Goal: Task Accomplishment & Management: Complete application form

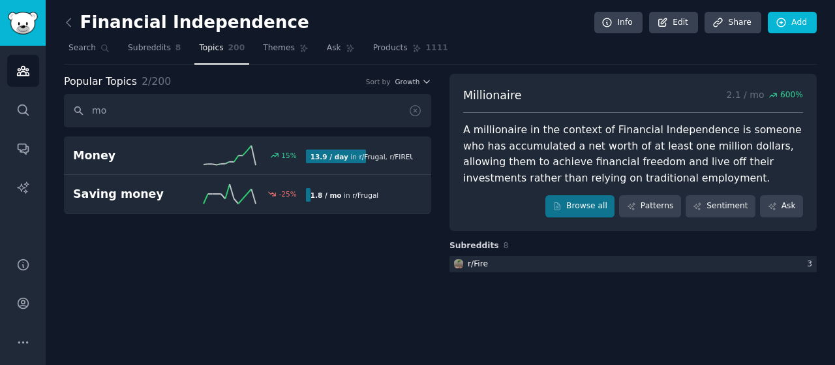
type input "m"
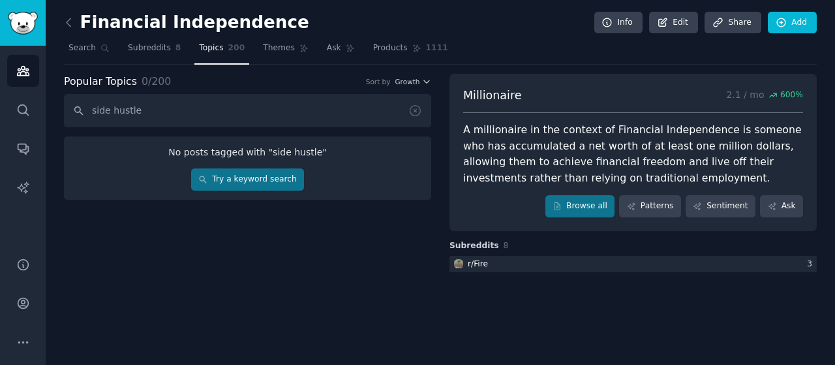
type input "side hustle"
click at [243, 178] on link "Try a keyword search" at bounding box center [247, 179] width 113 height 22
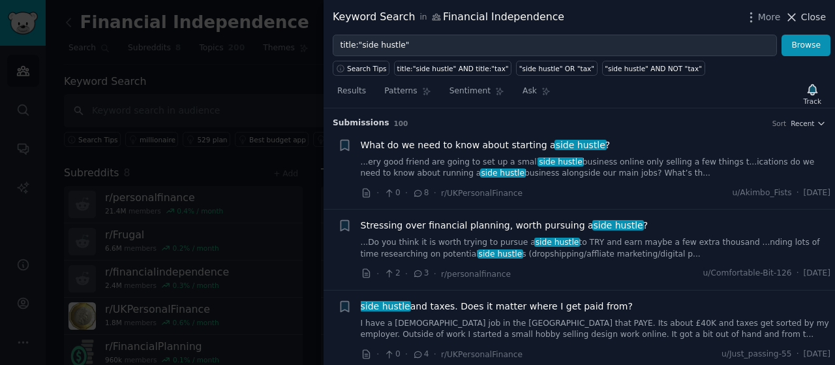
click at [796, 18] on icon at bounding box center [792, 17] width 14 height 14
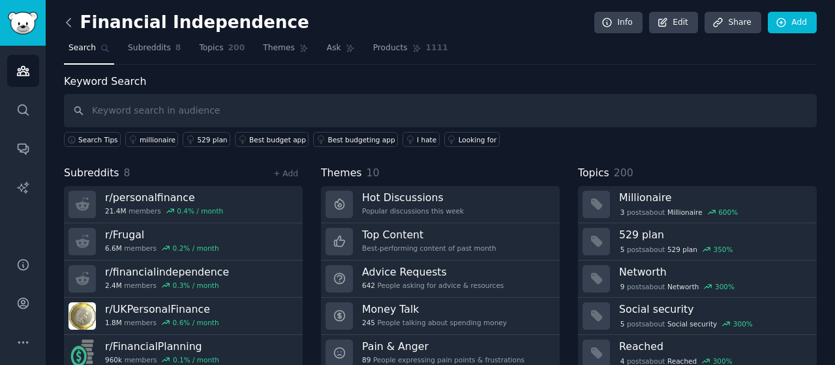
click at [69, 25] on icon at bounding box center [69, 22] width 4 height 8
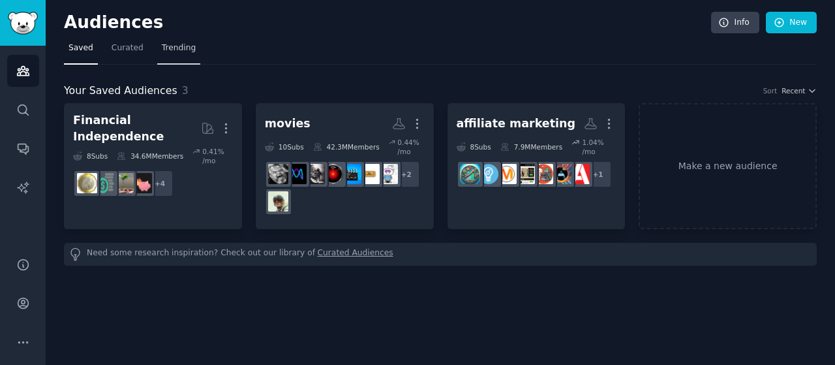
click at [177, 48] on span "Trending" at bounding box center [179, 48] width 34 height 12
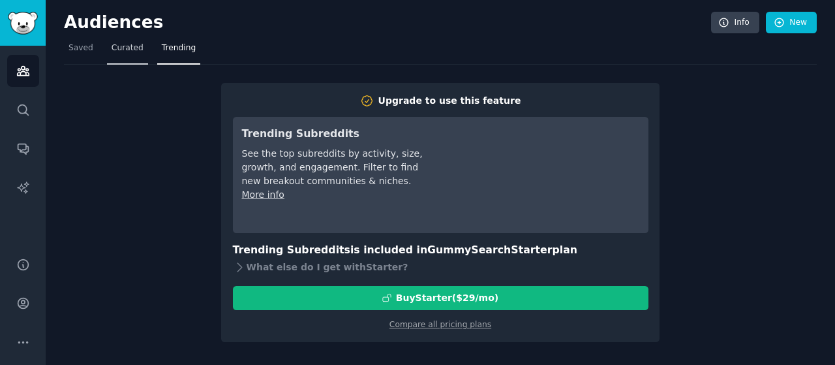
click at [128, 52] on span "Curated" at bounding box center [128, 48] width 32 height 12
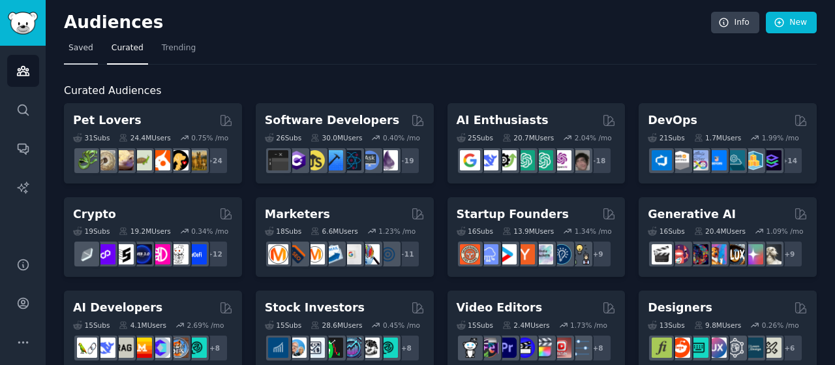
click at [78, 47] on span "Saved" at bounding box center [80, 48] width 25 height 12
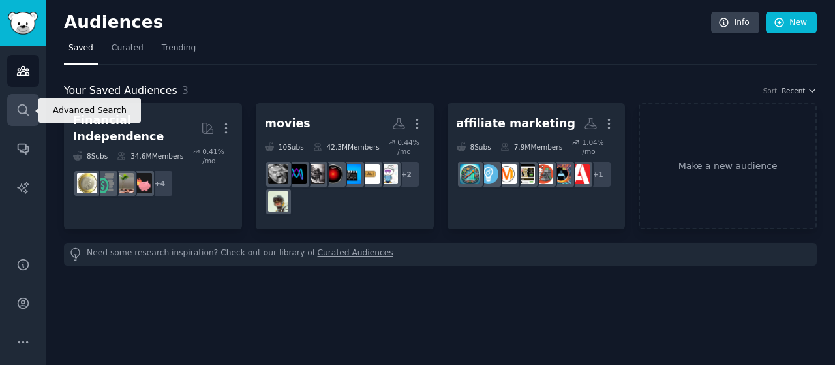
click at [31, 113] on link "Search" at bounding box center [23, 110] width 32 height 32
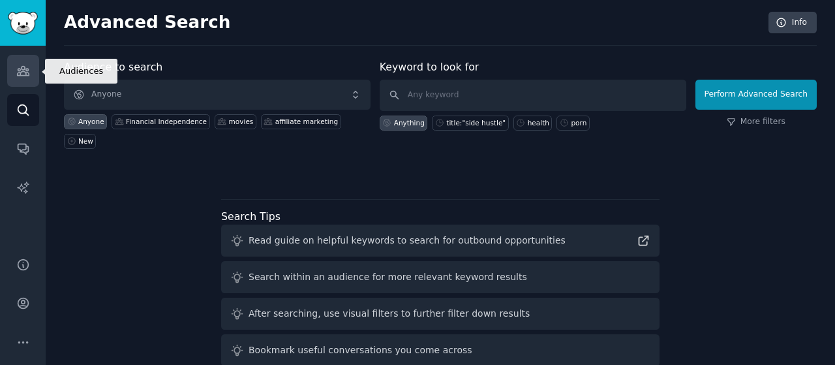
click at [29, 71] on icon "Sidebar" at bounding box center [23, 71] width 14 height 14
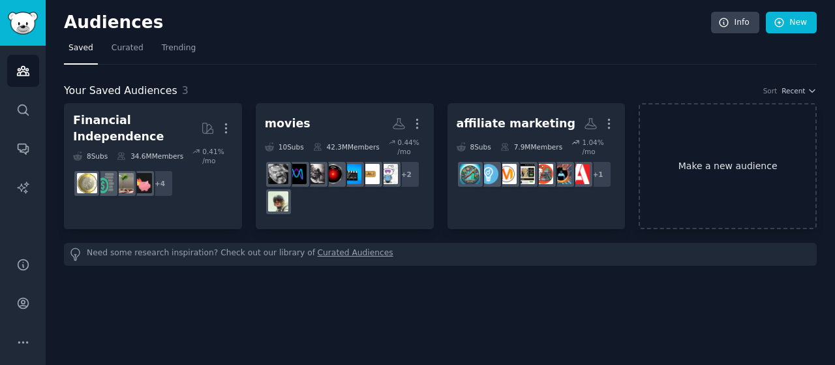
click at [687, 160] on link "Make a new audience" at bounding box center [727, 166] width 178 height 126
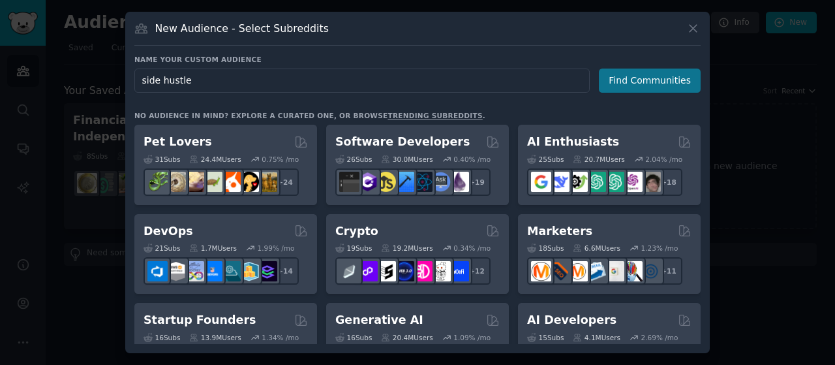
type input "side hustle"
click at [633, 74] on button "Find Communities" at bounding box center [650, 80] width 102 height 24
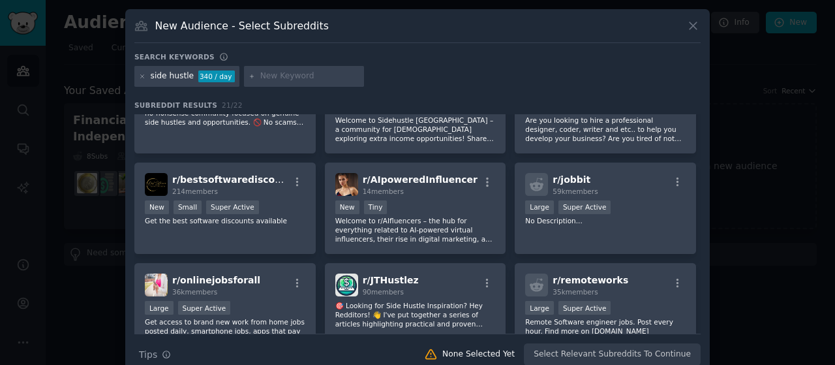
scroll to position [346, 0]
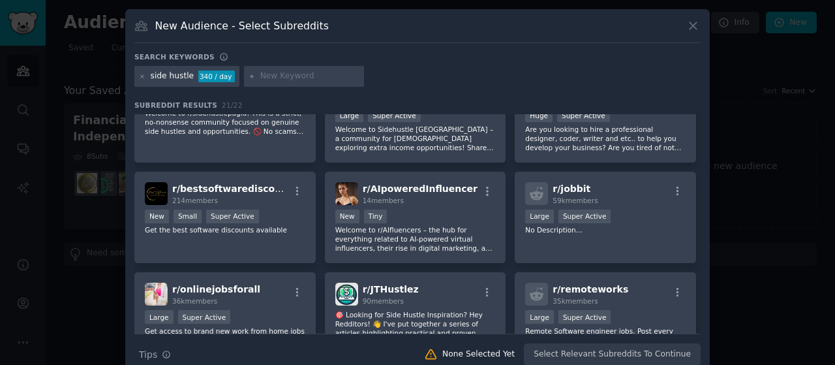
click at [699, 239] on div "New Audience - Select Subreddits Search keywords side hustle 340 / day Subreddi…" at bounding box center [417, 192] width 584 height 366
drag, startPoint x: 699, startPoint y: 239, endPoint x: 700, endPoint y: 246, distance: 6.7
click at [700, 246] on div "New Audience - Select Subreddits Search keywords side hustle 340 / day Subreddi…" at bounding box center [417, 192] width 584 height 366
click at [698, 243] on div "New Audience - Select Subreddits Search keywords side hustle 340 / day Subreddi…" at bounding box center [417, 192] width 584 height 366
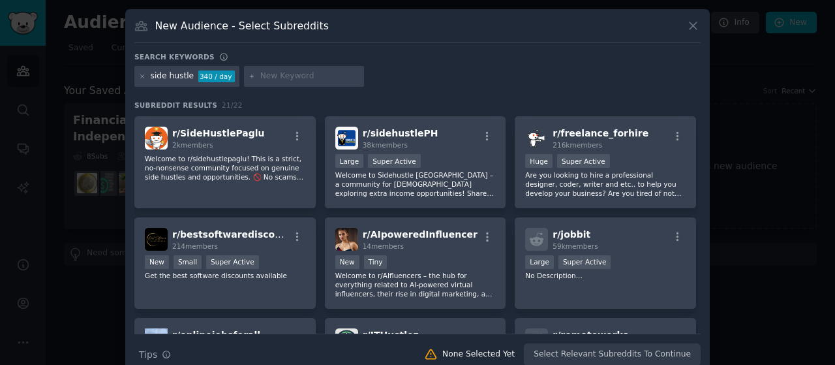
scroll to position [297, 0]
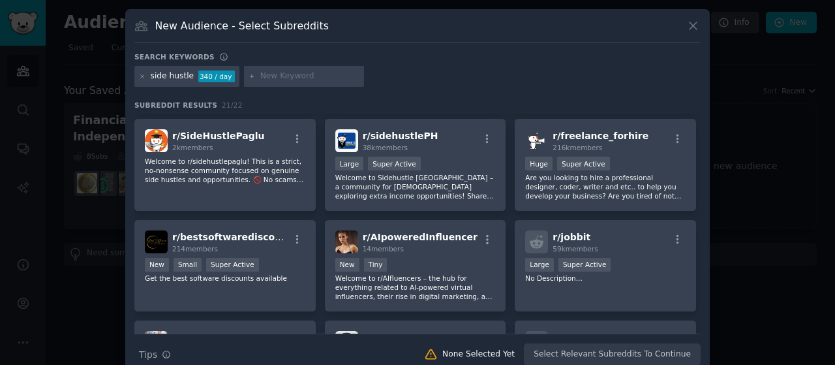
drag, startPoint x: 698, startPoint y: 237, endPoint x: 696, endPoint y: 226, distance: 11.4
click at [696, 226] on div "r/ SweepstakesSideHustle 24k members Large High Activity We’re back! FULL LIST …" at bounding box center [417, 223] width 566 height 219
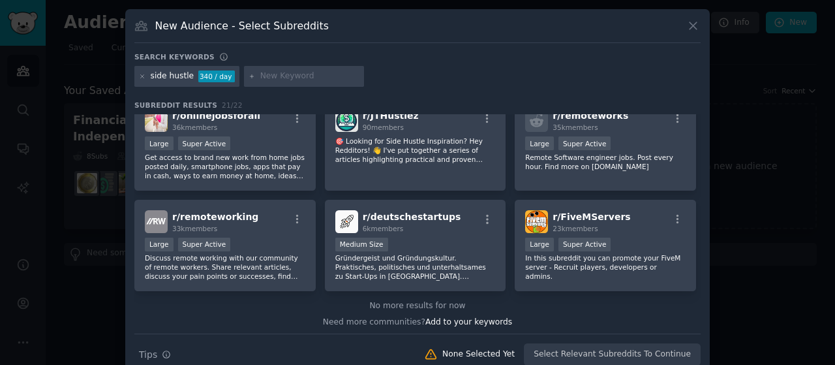
scroll to position [522, 0]
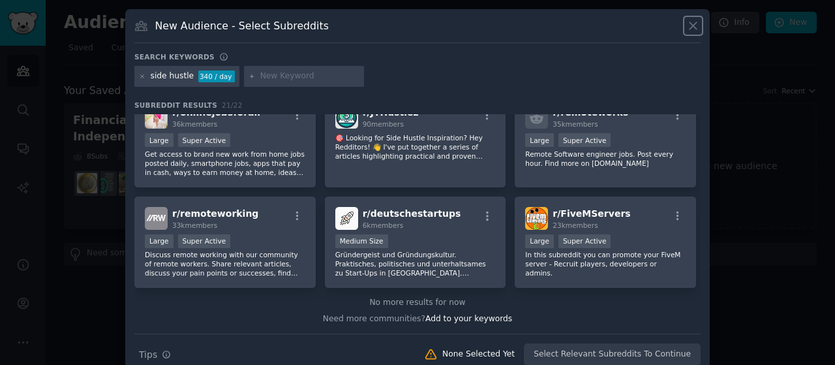
click at [694, 23] on icon at bounding box center [692, 25] width 7 height 7
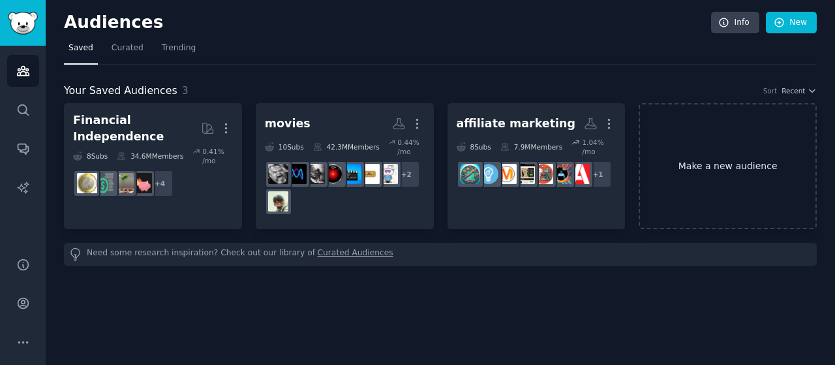
click at [705, 168] on link "Make a new audience" at bounding box center [727, 166] width 178 height 126
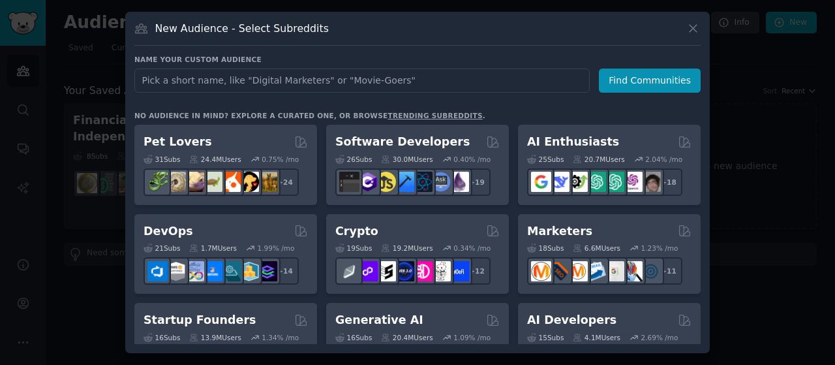
click at [443, 82] on input "text" at bounding box center [361, 80] width 455 height 24
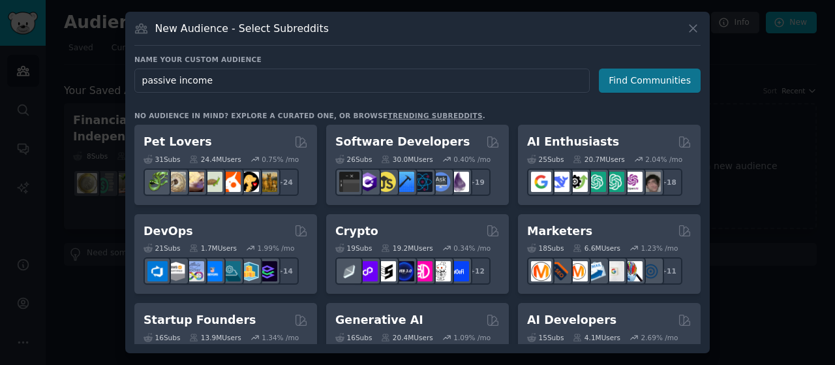
type input "passive income"
click at [668, 72] on button "Find Communities" at bounding box center [650, 80] width 102 height 24
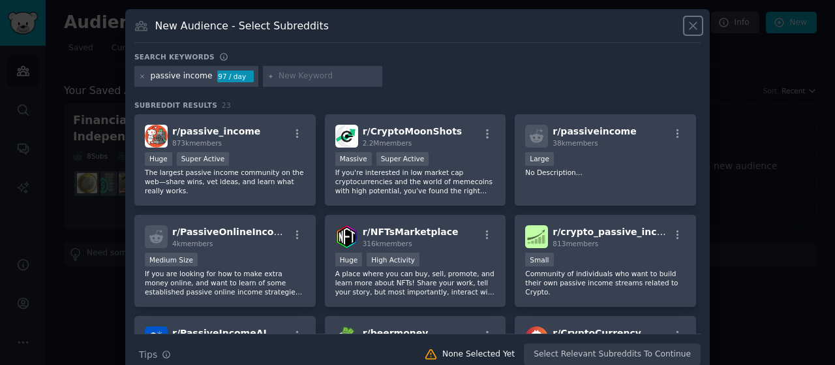
click at [696, 25] on icon at bounding box center [693, 26] width 14 height 14
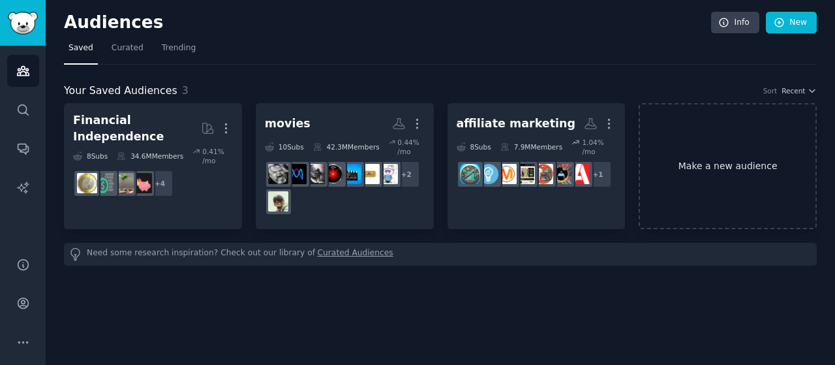
click at [670, 160] on link "Make a new audience" at bounding box center [727, 166] width 178 height 126
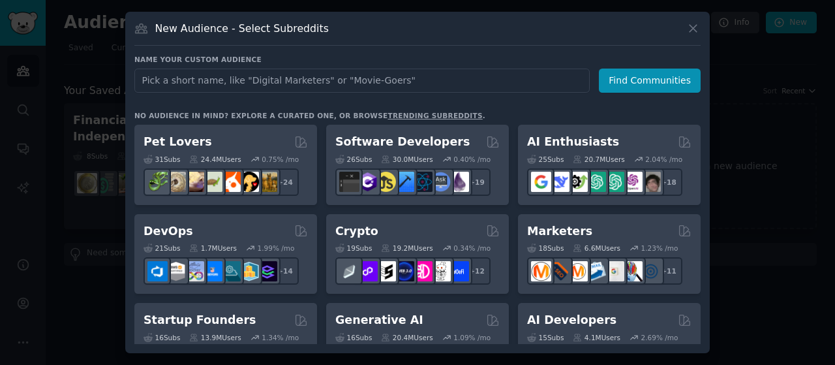
click at [359, 88] on input "text" at bounding box center [361, 80] width 455 height 24
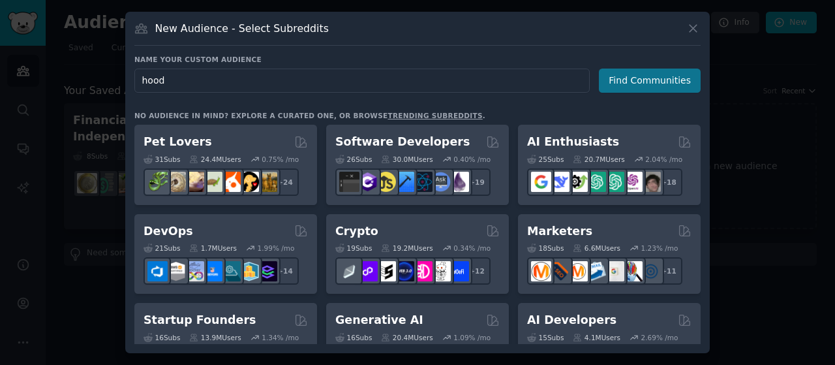
type input "hood"
click at [624, 76] on button "Find Communities" at bounding box center [650, 80] width 102 height 24
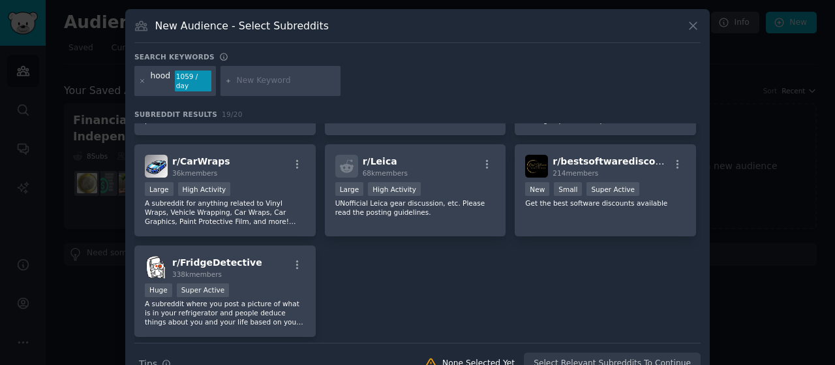
scroll to position [522, 0]
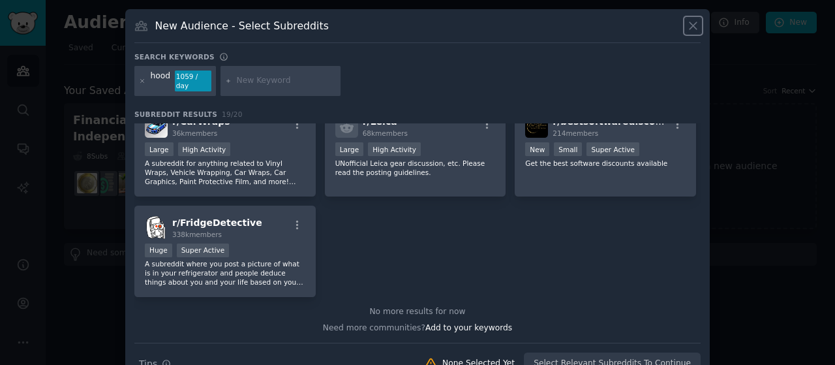
click at [691, 29] on icon at bounding box center [693, 26] width 14 height 14
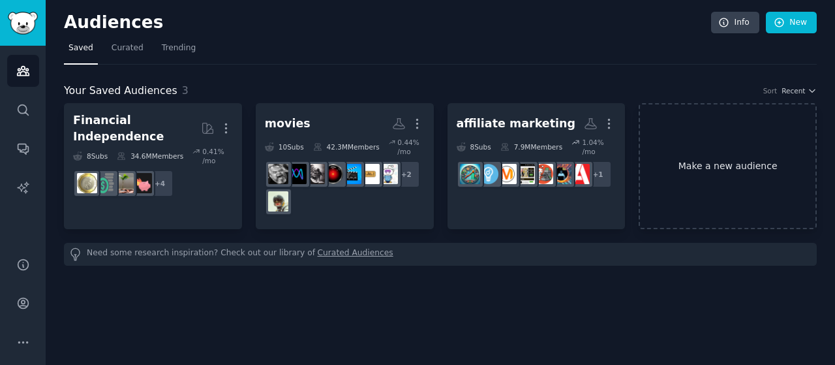
click at [703, 127] on link "Make a new audience" at bounding box center [727, 166] width 178 height 126
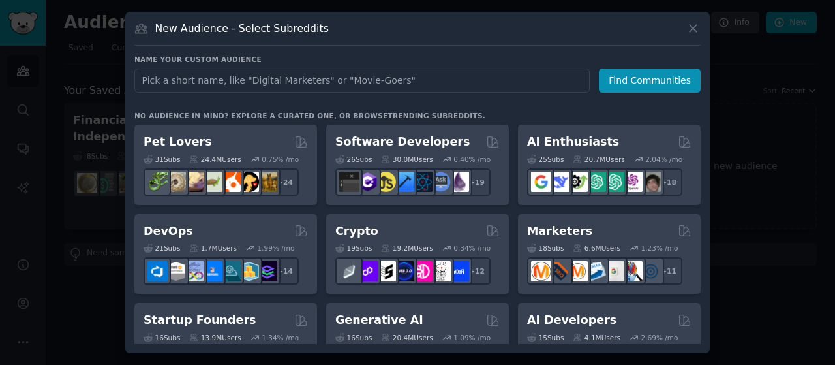
click at [465, 79] on input "text" at bounding box center [361, 80] width 455 height 24
type input "k"
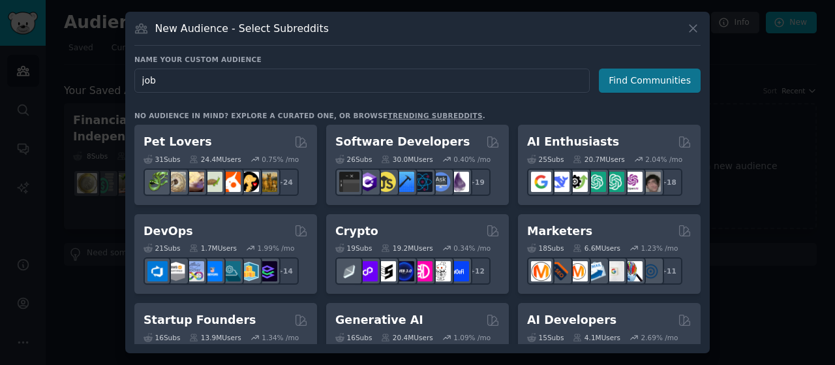
type input "job"
click at [654, 79] on button "Find Communities" at bounding box center [650, 80] width 102 height 24
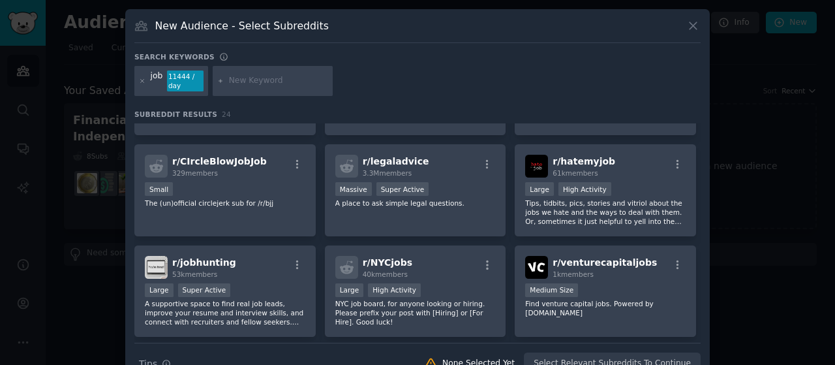
scroll to position [294, 0]
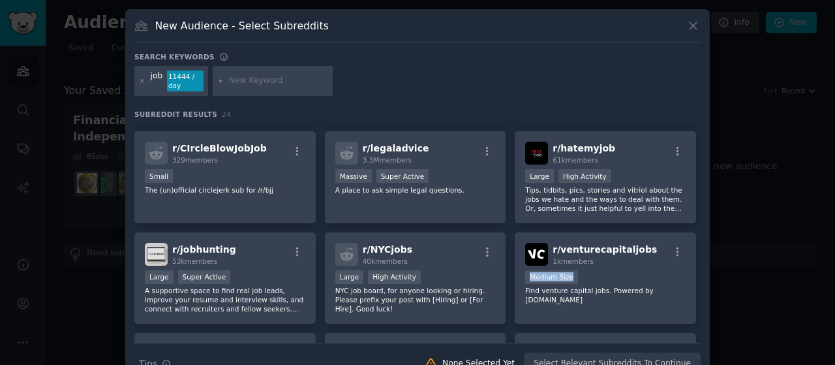
click at [697, 262] on div "r/ jobsearchhacks 300k members Huge Super Active Forget traditional job searchi…" at bounding box center [417, 232] width 566 height 219
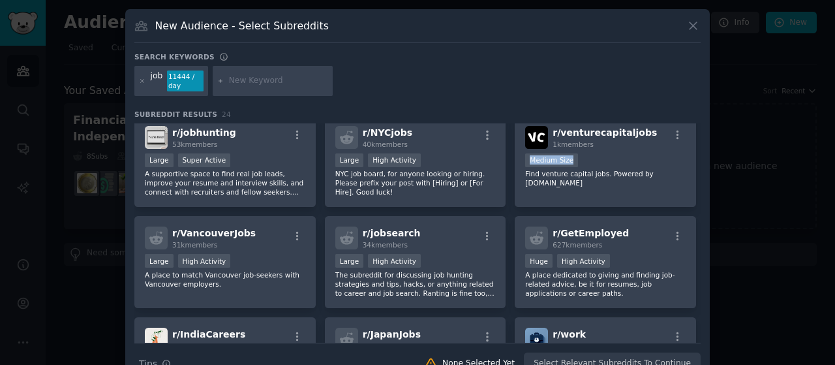
scroll to position [409, 0]
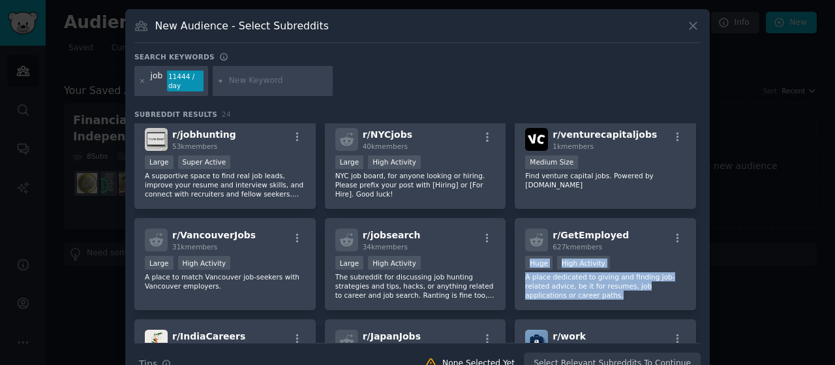
drag, startPoint x: 699, startPoint y: 247, endPoint x: 698, endPoint y: 289, distance: 41.8
click at [698, 289] on div "New Audience - Select Subreddits Search keywords job 11444 / day Subreddit Resu…" at bounding box center [417, 196] width 584 height 375
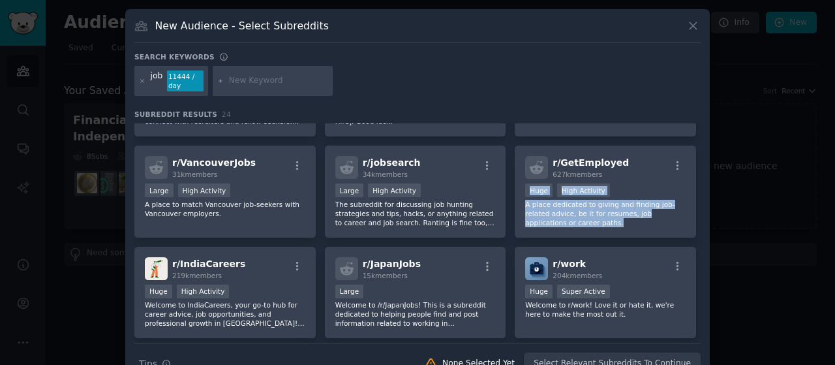
scroll to position [483, 0]
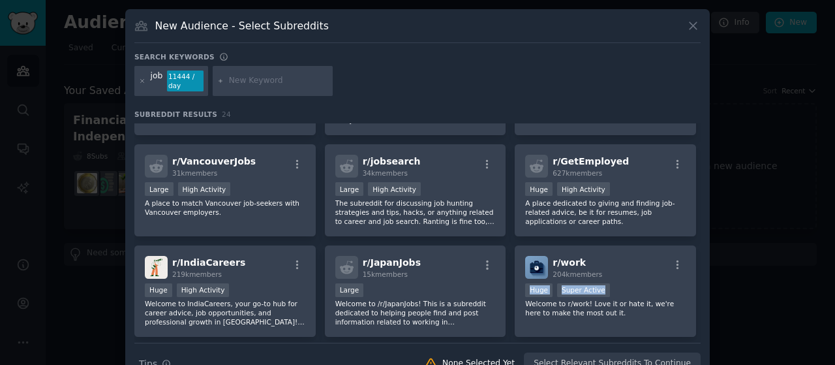
drag, startPoint x: 699, startPoint y: 270, endPoint x: 698, endPoint y: 296, distance: 26.1
click at [698, 296] on div "New Audience - Select Subreddits Search keywords job 11444 / day Subreddit Resu…" at bounding box center [417, 196] width 584 height 375
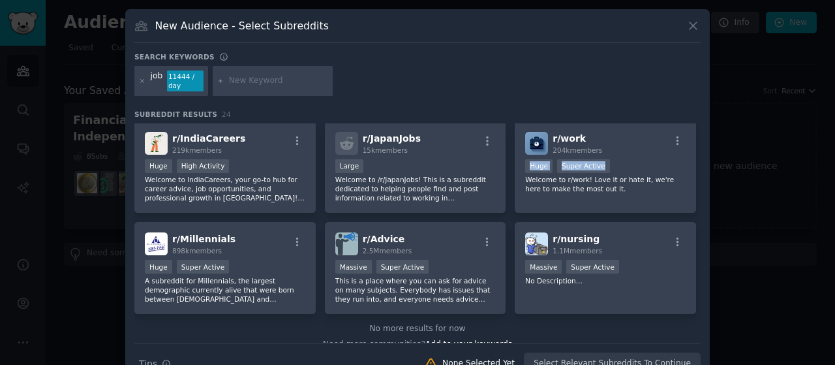
scroll to position [623, 0]
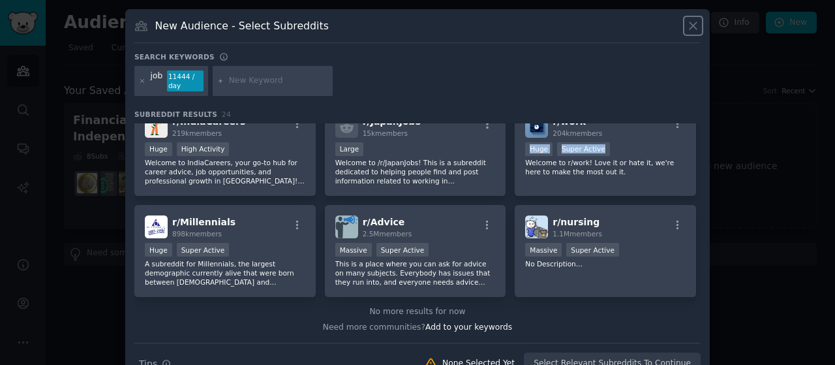
click at [689, 25] on icon at bounding box center [693, 26] width 14 height 14
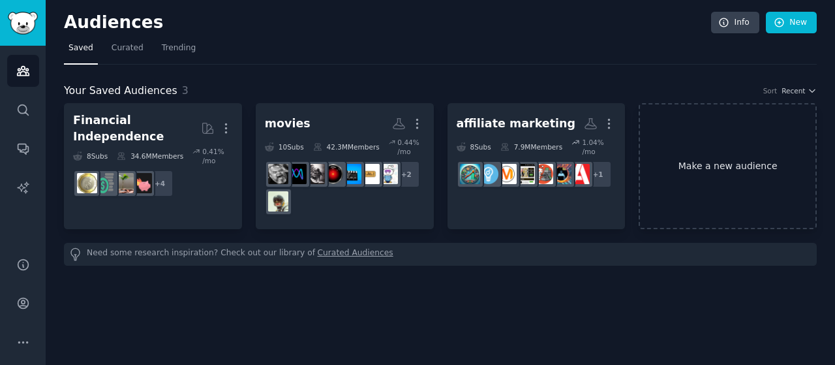
click at [702, 116] on link "Make a new audience" at bounding box center [727, 166] width 178 height 126
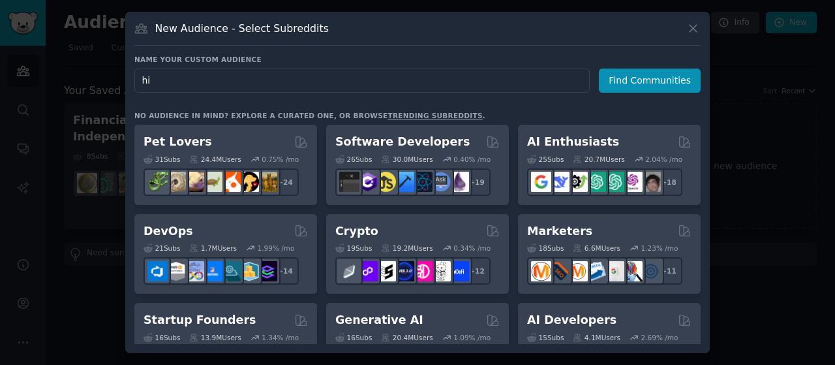
type input "h"
type input "jobs"
click at [644, 80] on button "Find Communities" at bounding box center [650, 80] width 102 height 24
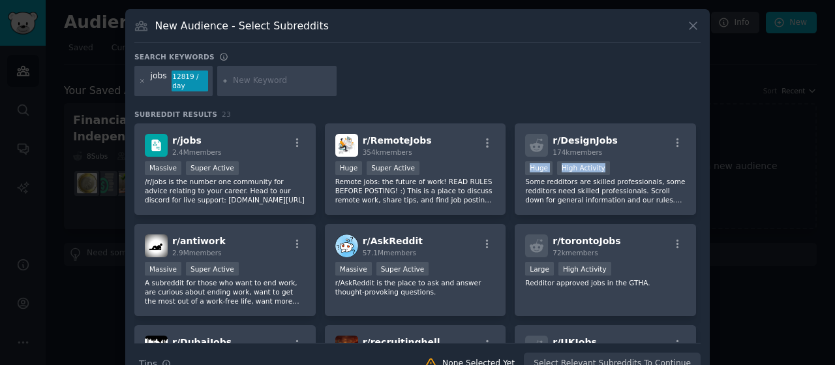
drag, startPoint x: 699, startPoint y: 153, endPoint x: 698, endPoint y: 160, distance: 7.2
click at [698, 160] on div "New Audience - Select Subreddits Search keywords jobs 12819 / day Subreddit Res…" at bounding box center [417, 196] width 584 height 375
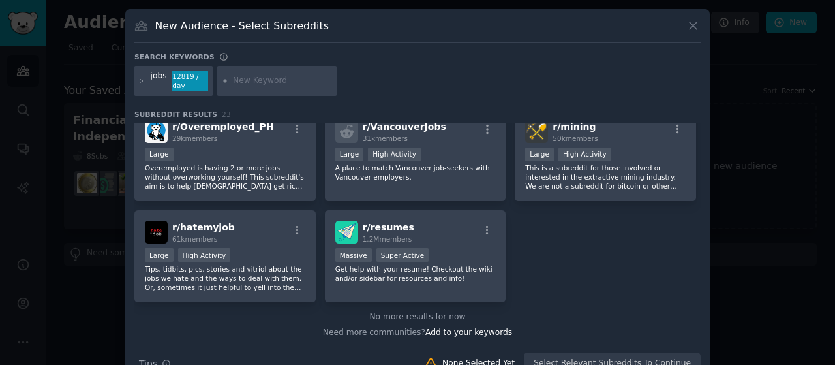
scroll to position [623, 0]
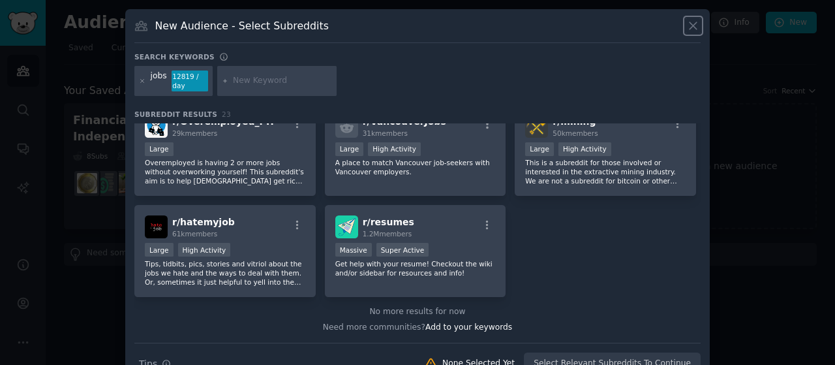
click at [691, 27] on icon at bounding box center [693, 26] width 14 height 14
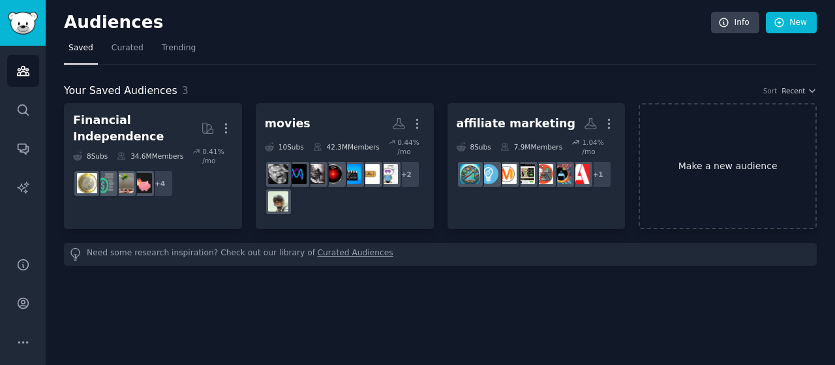
click at [696, 158] on link "Make a new audience" at bounding box center [727, 166] width 178 height 126
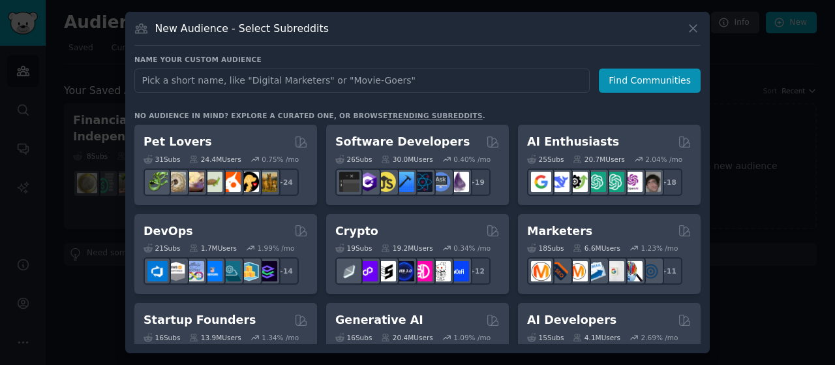
click at [447, 83] on input "text" at bounding box center [361, 80] width 455 height 24
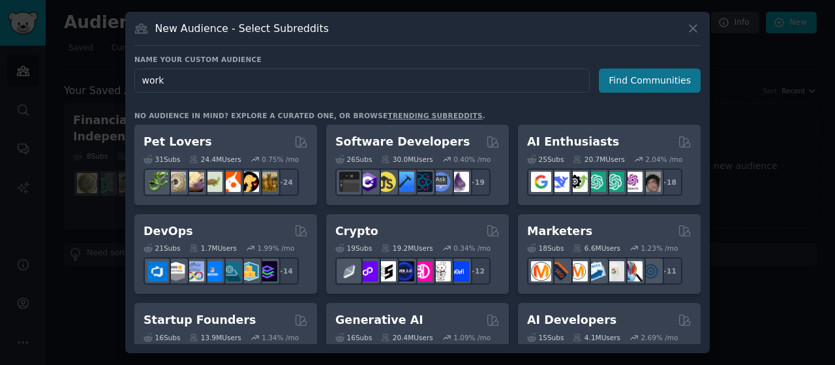
type input "work"
click at [619, 79] on button "Find Communities" at bounding box center [650, 80] width 102 height 24
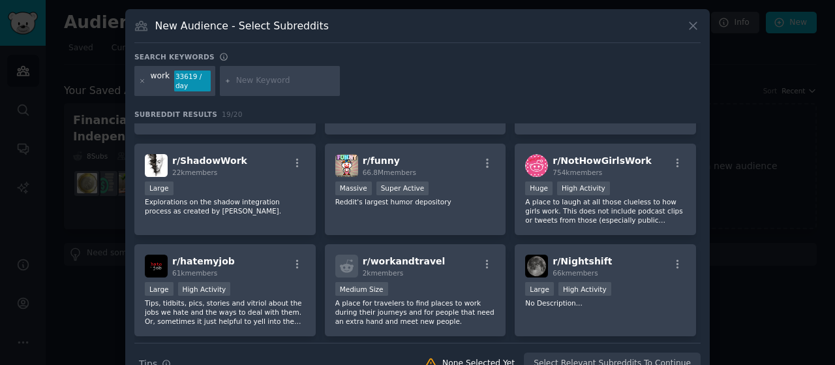
scroll to position [182, 0]
drag, startPoint x: 701, startPoint y: 270, endPoint x: 698, endPoint y: 315, distance: 45.1
click at [698, 315] on div "New Audience - Select Subreddits Search keywords work 33619 / day Subreddit Res…" at bounding box center [417, 196] width 584 height 375
click at [691, 35] on div "New Audience - Select Subreddits" at bounding box center [417, 30] width 566 height 25
click at [691, 25] on icon at bounding box center [692, 25] width 7 height 7
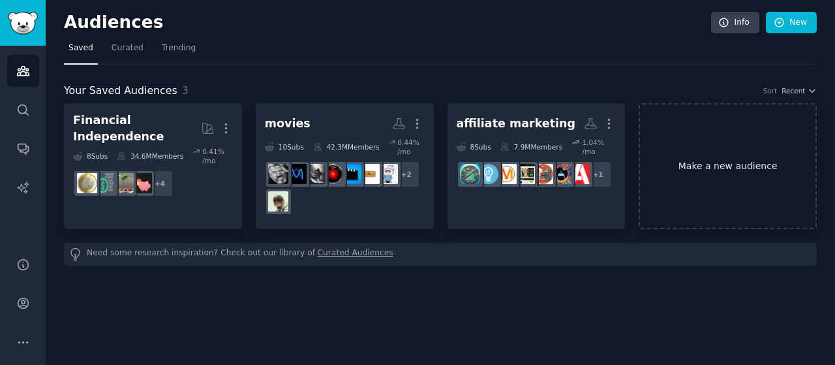
click at [702, 188] on link "Make a new audience" at bounding box center [727, 166] width 178 height 126
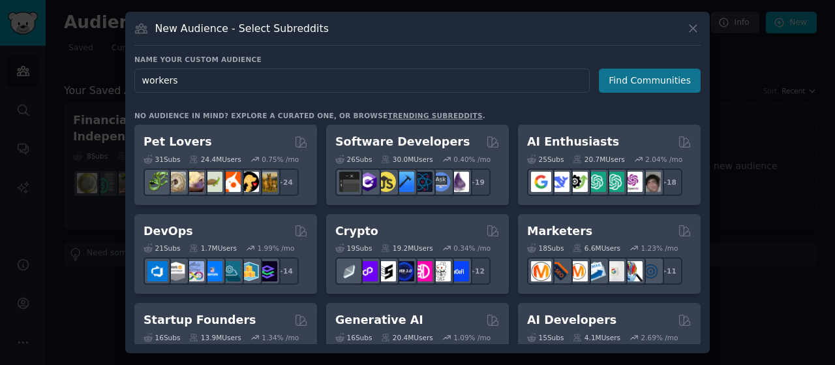
type input "workers"
click at [626, 78] on button "Find Communities" at bounding box center [650, 80] width 102 height 24
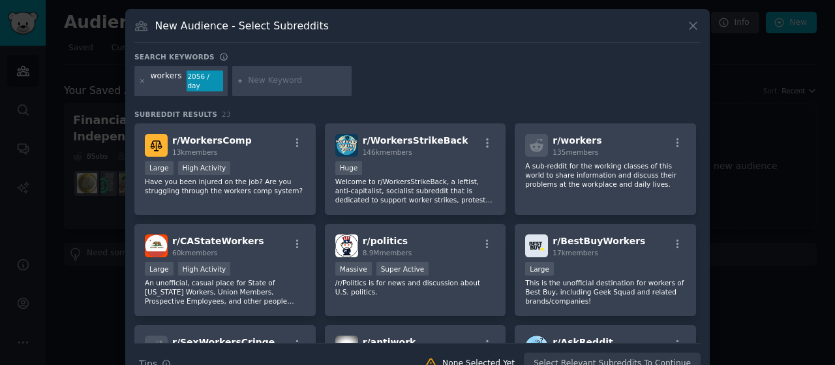
click at [697, 187] on div "New Audience - Select Subreddits Search keywords workers 2056 / day Subreddit R…" at bounding box center [417, 196] width 584 height 375
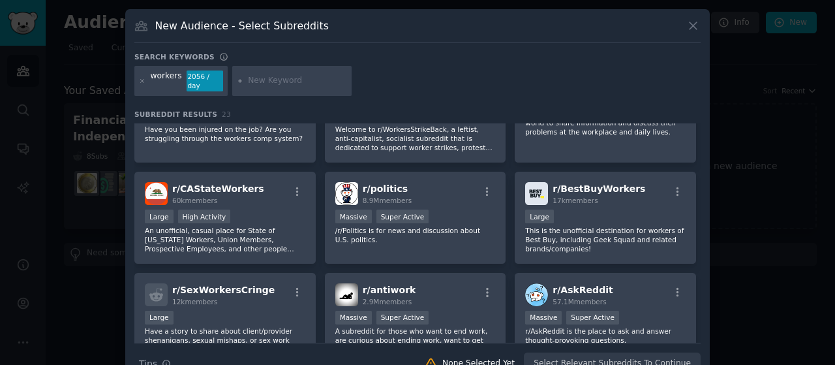
scroll to position [43, 0]
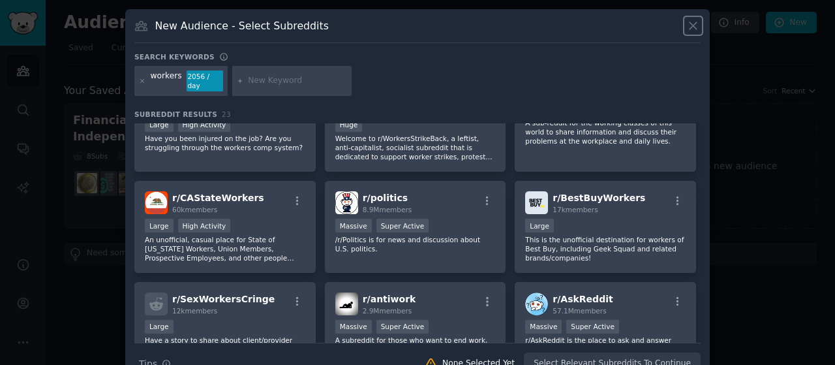
click at [696, 24] on icon at bounding box center [693, 26] width 14 height 14
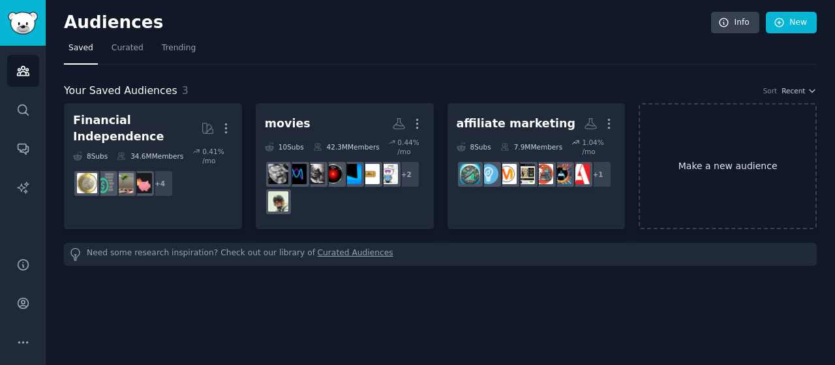
click at [700, 157] on link "Make a new audience" at bounding box center [727, 166] width 178 height 126
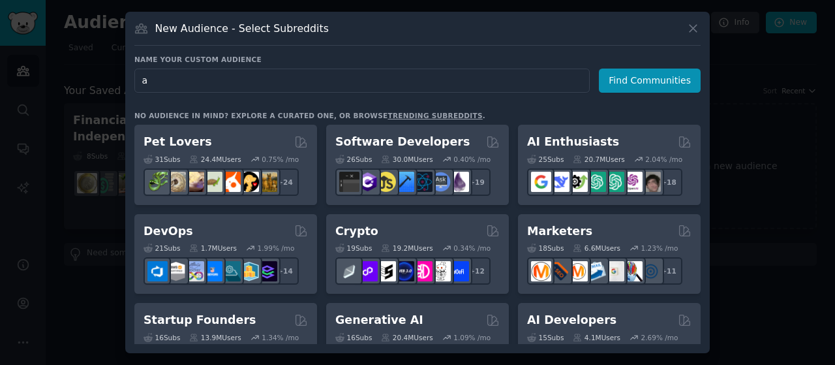
click at [430, 78] on input "a" at bounding box center [361, 80] width 455 height 24
type input "at work"
click at [623, 78] on button "Find Communities" at bounding box center [650, 80] width 102 height 24
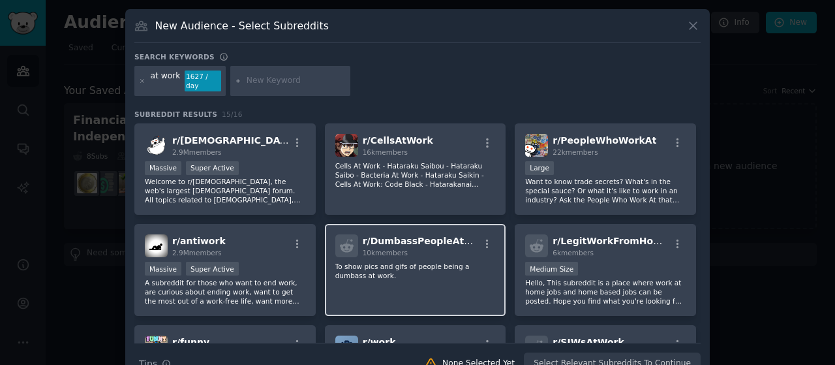
click at [389, 262] on p "To show pics and gifs of people being a dumbass at work." at bounding box center [415, 271] width 160 height 18
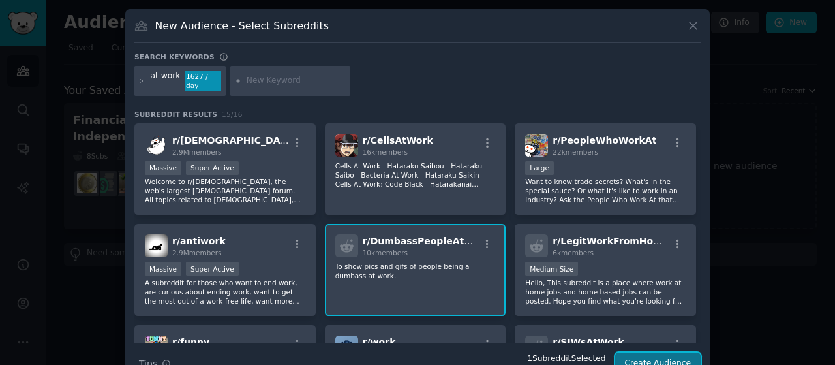
click at [646, 352] on button "Create Audience" at bounding box center [658, 363] width 86 height 22
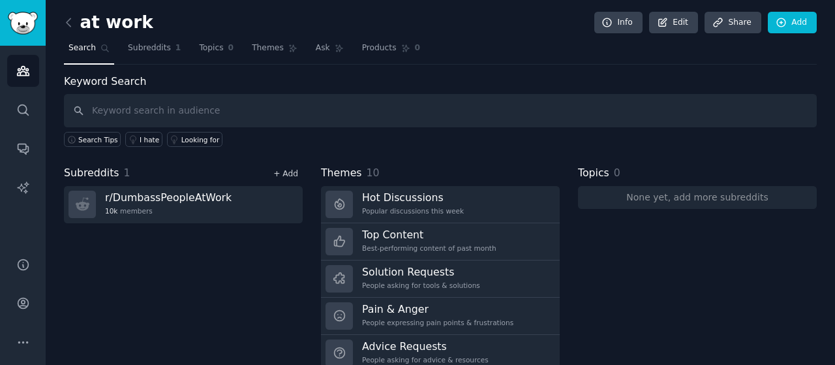
click at [288, 170] on link "+ Add" at bounding box center [285, 173] width 25 height 9
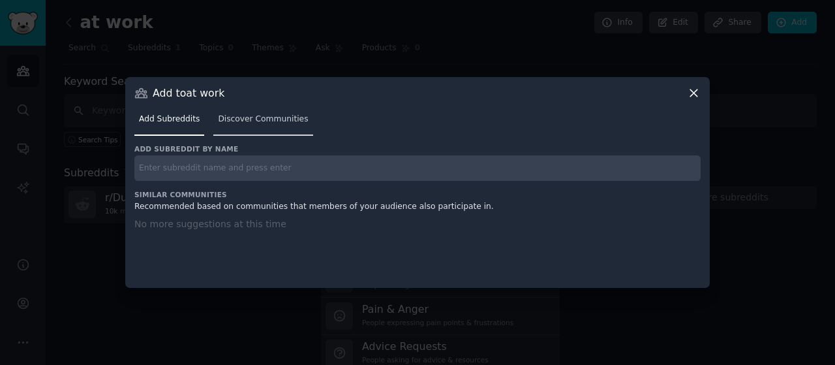
click at [277, 110] on link "Discover Communities" at bounding box center [262, 122] width 99 height 27
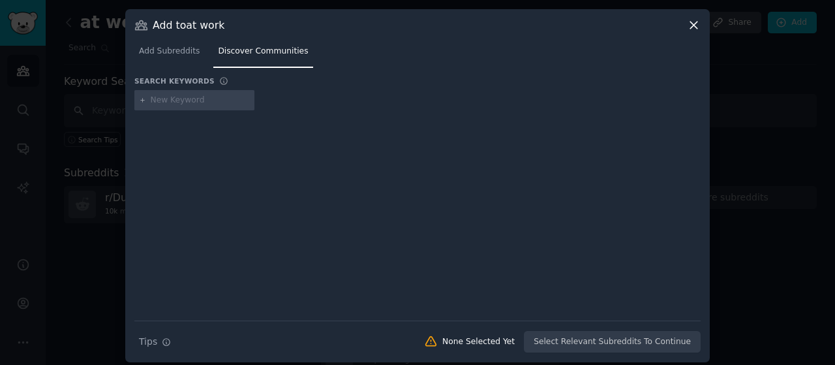
click at [687, 25] on icon at bounding box center [694, 25] width 14 height 14
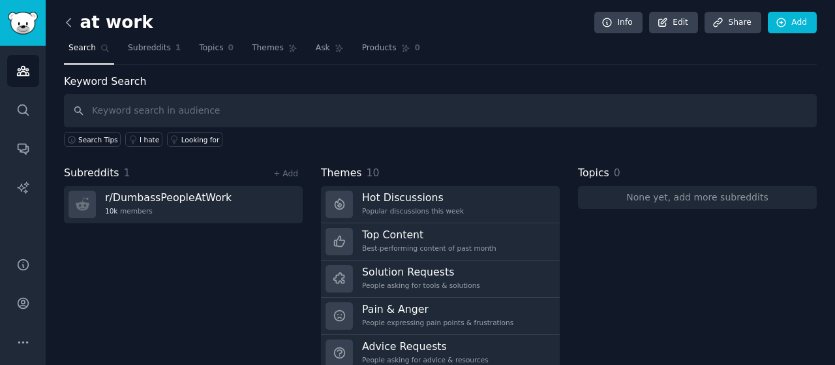
click at [72, 25] on icon at bounding box center [69, 23] width 14 height 14
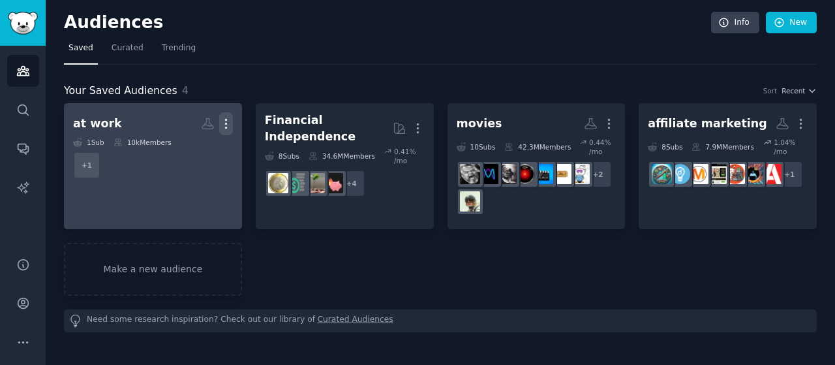
click at [224, 125] on icon "button" at bounding box center [226, 124] width 14 height 14
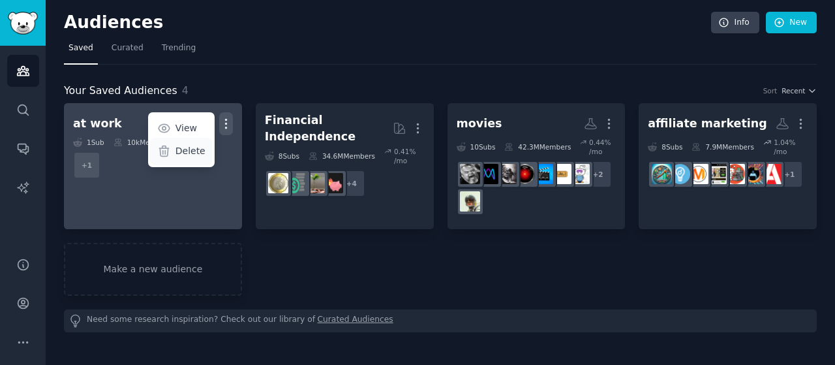
click at [194, 149] on p "Delete" at bounding box center [190, 151] width 30 height 14
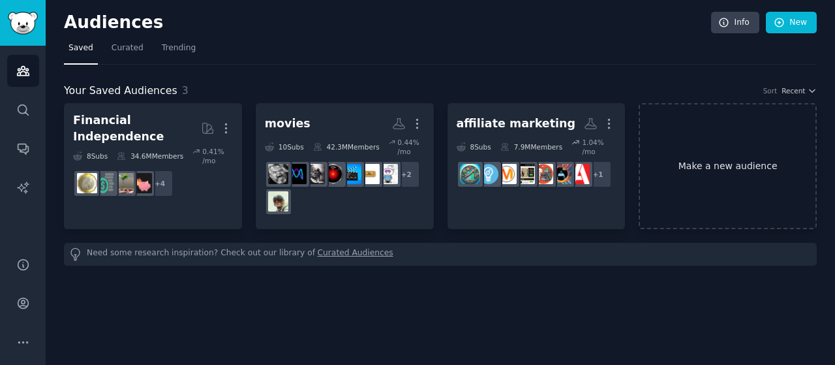
click at [755, 169] on link "Make a new audience" at bounding box center [727, 166] width 178 height 126
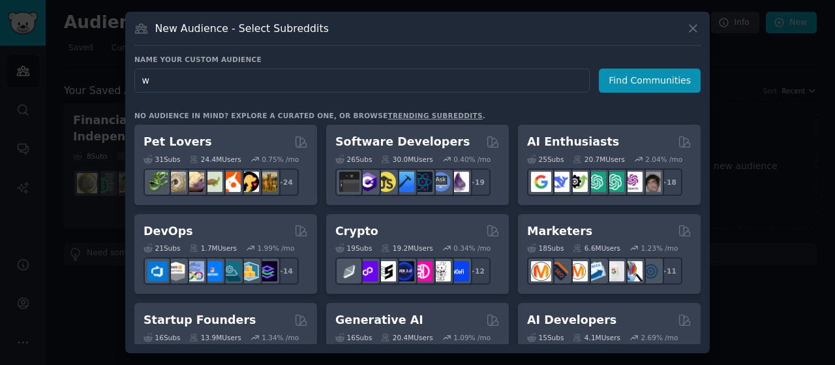
click at [498, 89] on input "w" at bounding box center [361, 80] width 455 height 24
type input "worst jobs"
click at [650, 80] on button "Find Communities" at bounding box center [650, 80] width 102 height 24
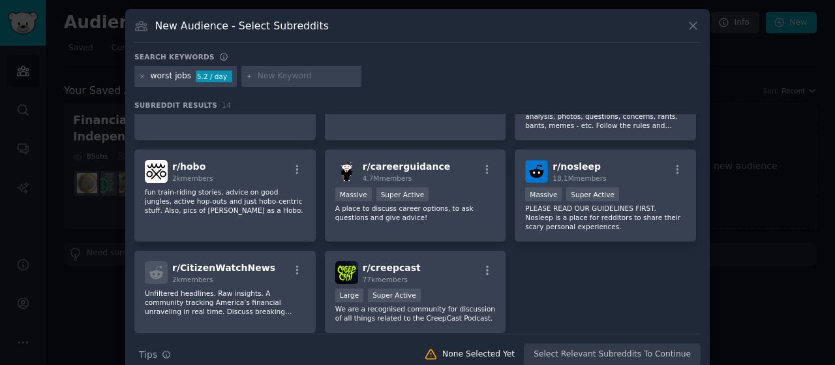
scroll to position [270, 0]
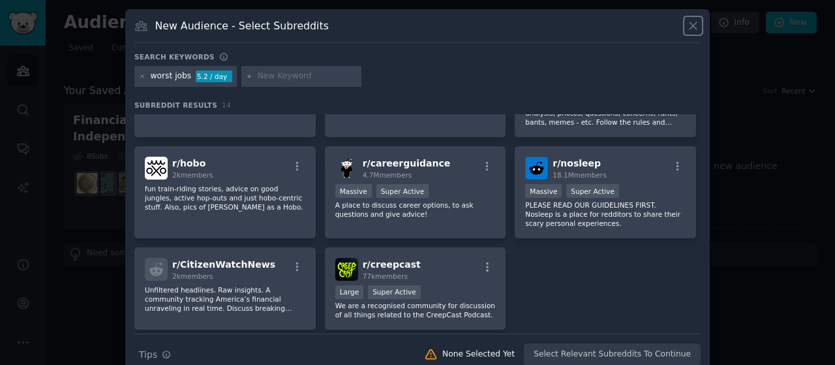
click at [693, 29] on icon at bounding box center [693, 26] width 14 height 14
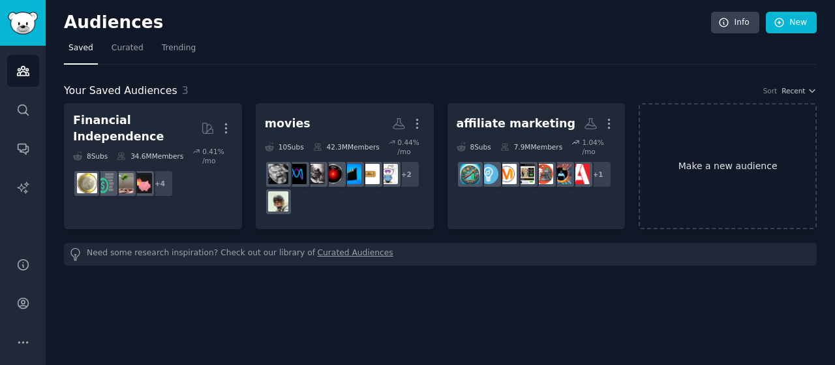
click at [726, 163] on link "Make a new audience" at bounding box center [727, 166] width 178 height 126
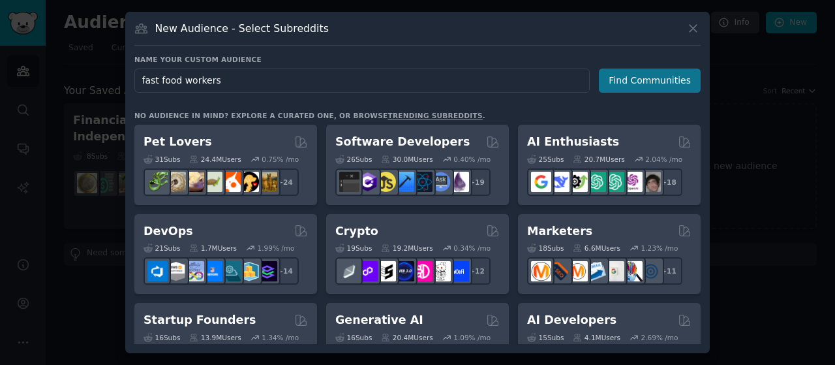
type input "fast food workers"
click at [633, 80] on button "Find Communities" at bounding box center [650, 80] width 102 height 24
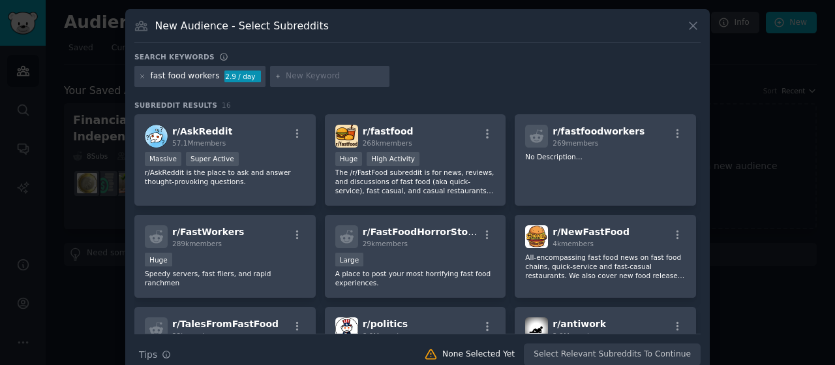
click at [698, 151] on div "New Audience - Select Subreddits Search keywords fast food workers 2.9 / day Su…" at bounding box center [417, 192] width 584 height 366
drag, startPoint x: 698, startPoint y: 151, endPoint x: 698, endPoint y: 161, distance: 9.8
click at [698, 161] on div "r/ AskReddit 57.1M members Massive Super Active r/AskReddit is the place to ask…" at bounding box center [417, 223] width 566 height 219
click at [694, 23] on icon at bounding box center [692, 25] width 7 height 7
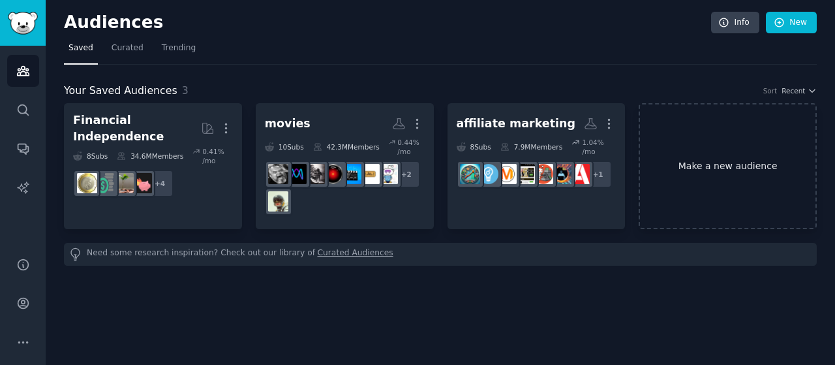
click at [703, 162] on link "Make a new audience" at bounding box center [727, 166] width 178 height 126
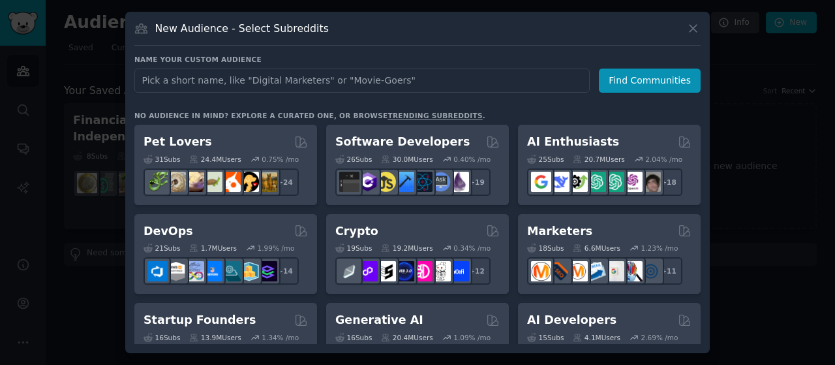
click at [463, 85] on input "text" at bounding box center [361, 80] width 455 height 24
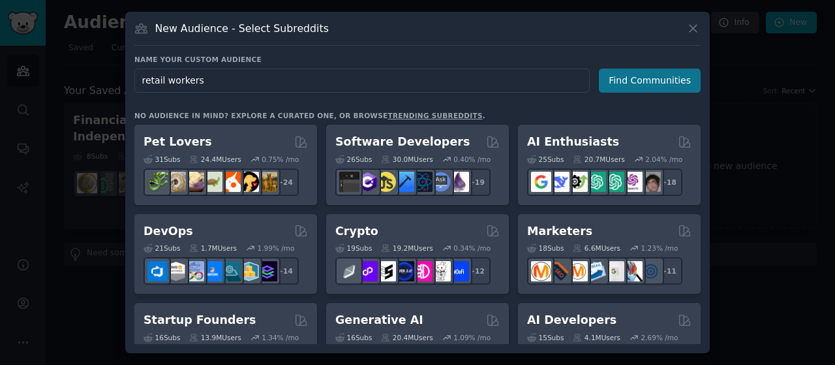
type input "retail workers"
click at [672, 82] on button "Find Communities" at bounding box center [650, 80] width 102 height 24
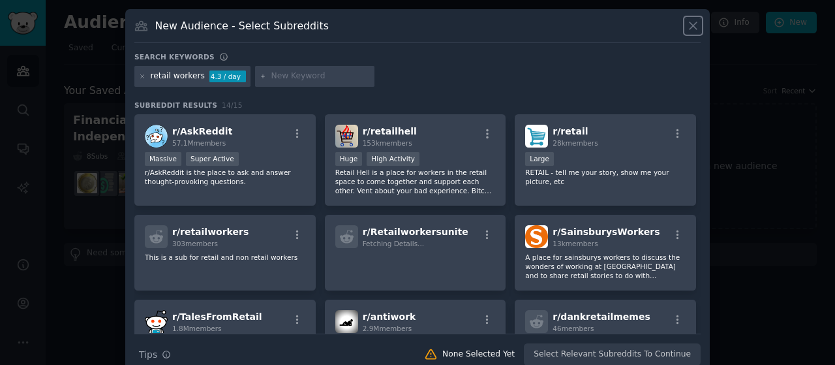
click at [691, 28] on icon at bounding box center [693, 26] width 14 height 14
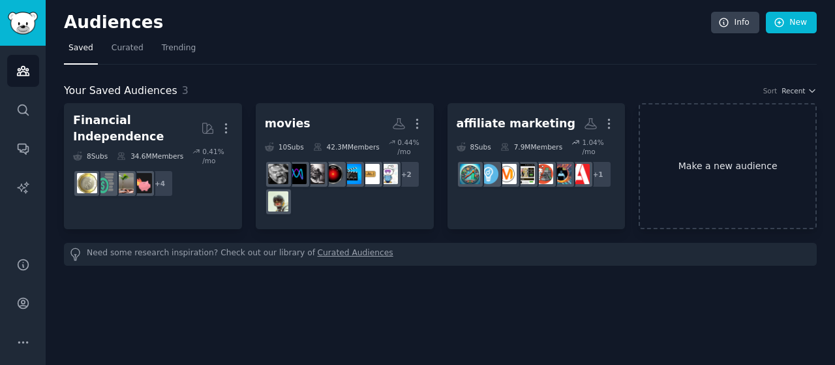
click at [737, 172] on link "Make a new audience" at bounding box center [727, 166] width 178 height 126
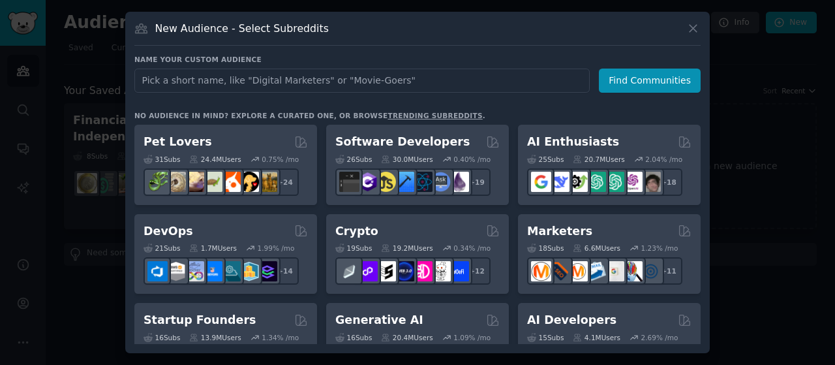
click at [455, 83] on input "text" at bounding box center [361, 80] width 455 height 24
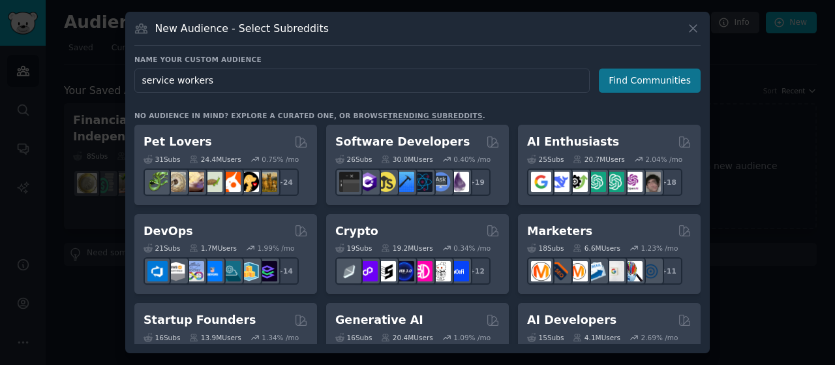
type input "service workers"
click at [622, 83] on button "Find Communities" at bounding box center [650, 80] width 102 height 24
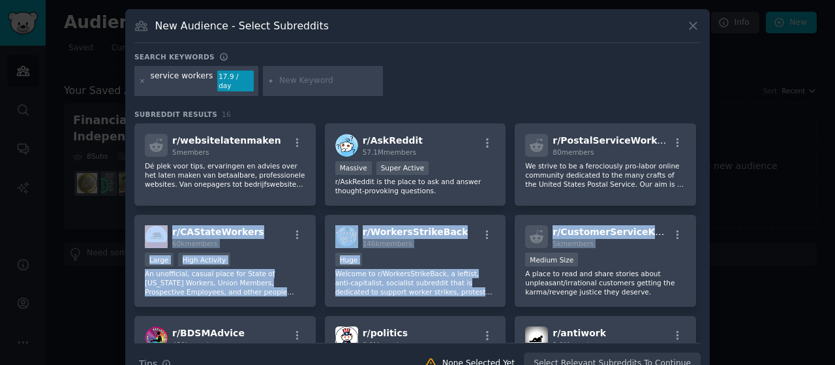
drag, startPoint x: 695, startPoint y: 191, endPoint x: 695, endPoint y: 203, distance: 11.8
click at [695, 203] on div "r/ websitelatenmaken 5 members Dé plek voor tips, ervaringen en advies over het…" at bounding box center [417, 315] width 566 height 385
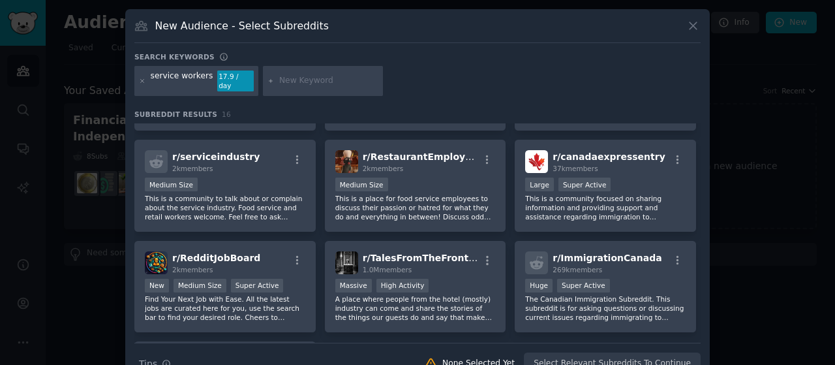
scroll to position [278, 0]
drag, startPoint x: 702, startPoint y: 263, endPoint x: 700, endPoint y: 257, distance: 6.7
click at [700, 257] on div "New Audience - Select Subreddits Search keywords service workers 17.9 / day Sub…" at bounding box center [417, 196] width 584 height 375
click at [699, 255] on div "New Audience - Select Subreddits Search keywords service workers 17.9 / day Sub…" at bounding box center [417, 196] width 584 height 375
drag, startPoint x: 699, startPoint y: 255, endPoint x: 696, endPoint y: 248, distance: 7.0
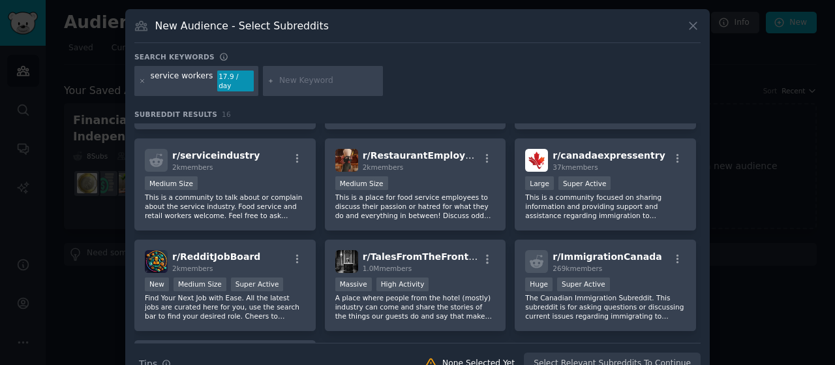
click at [696, 248] on div "New Audience - Select Subreddits Search keywords service workers 17.9 / day Sub…" at bounding box center [417, 196] width 584 height 375
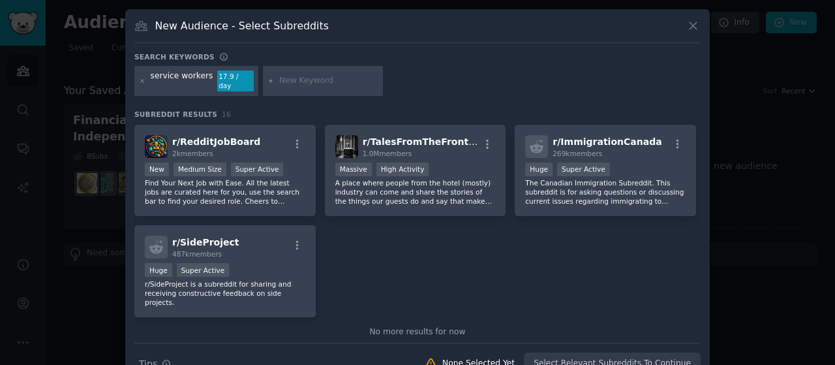
scroll to position [404, 0]
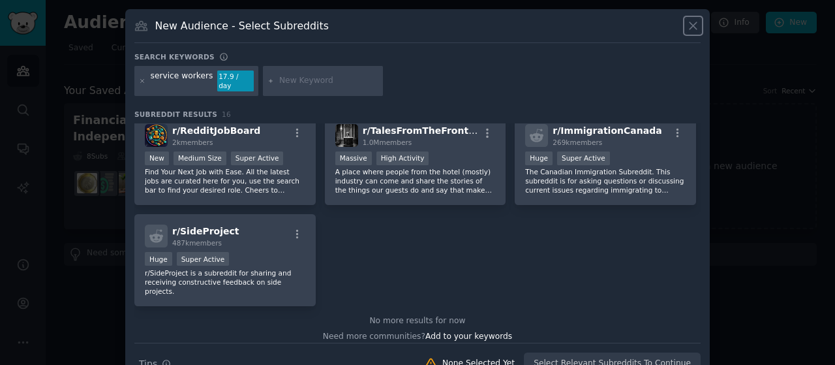
click at [695, 27] on icon at bounding box center [693, 26] width 14 height 14
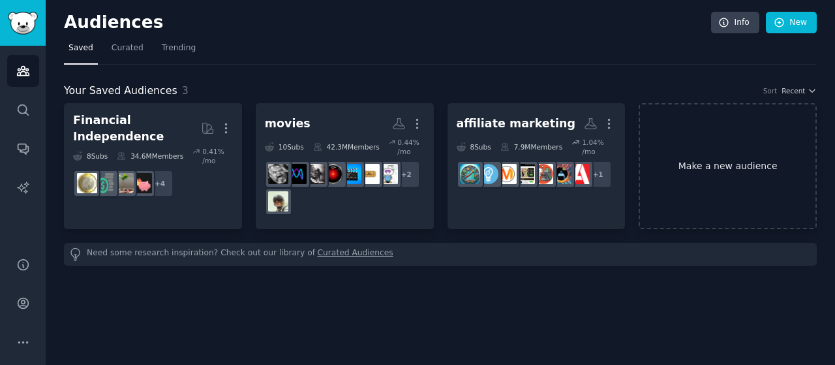
click at [691, 186] on link "Make a new audience" at bounding box center [727, 166] width 178 height 126
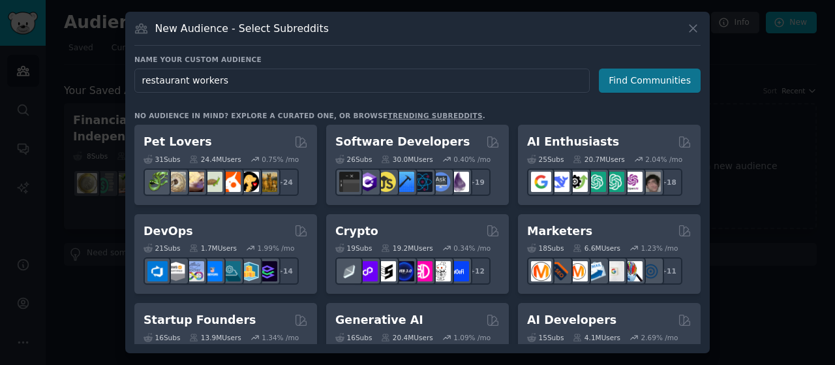
type input "restaurant workers"
click at [623, 72] on button "Find Communities" at bounding box center [650, 80] width 102 height 24
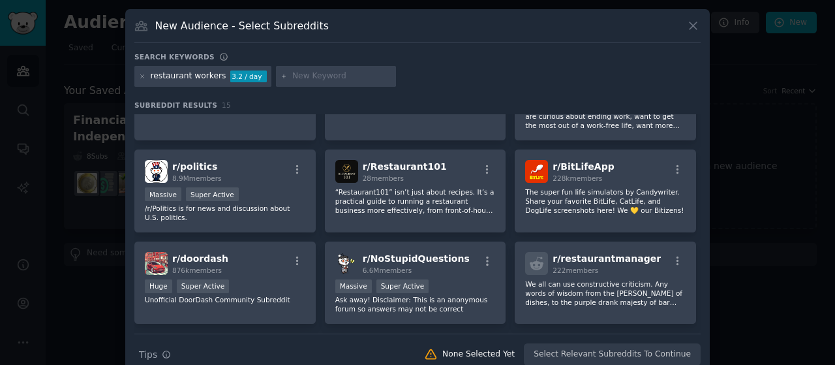
scroll to position [271, 0]
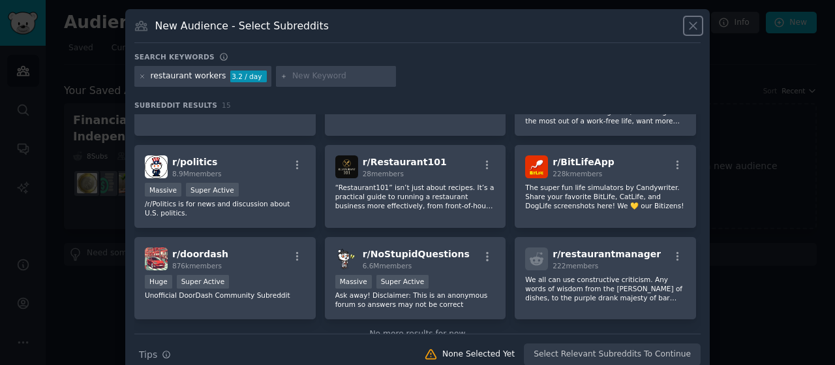
click at [693, 22] on icon at bounding box center [693, 26] width 14 height 14
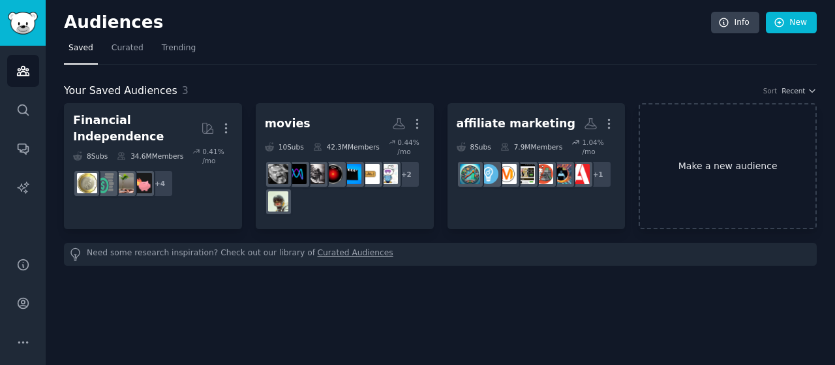
click at [697, 170] on link "Make a new audience" at bounding box center [727, 166] width 178 height 126
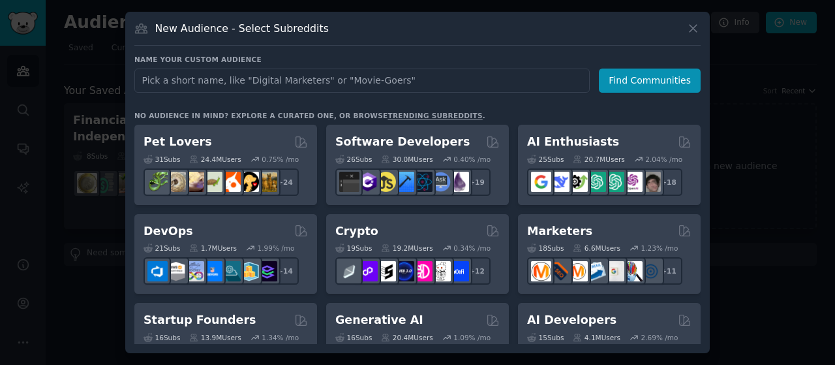
click at [403, 89] on input "text" at bounding box center [361, 80] width 455 height 24
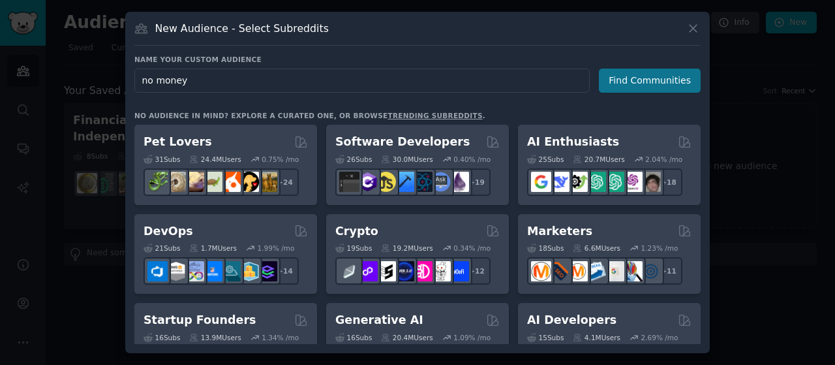
type input "no money"
click at [642, 76] on button "Find Communities" at bounding box center [650, 80] width 102 height 24
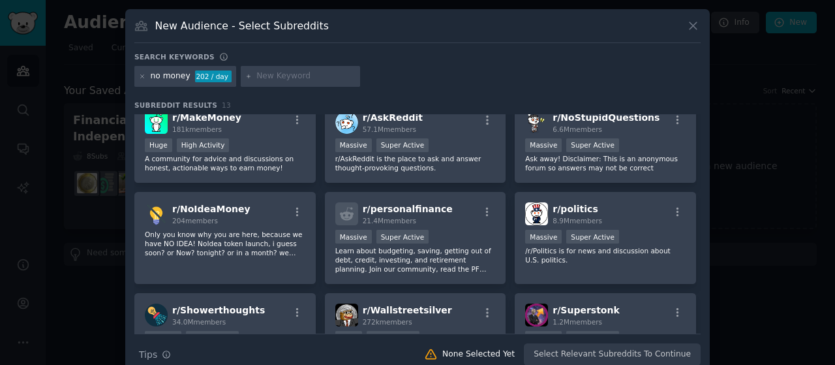
scroll to position [12, 0]
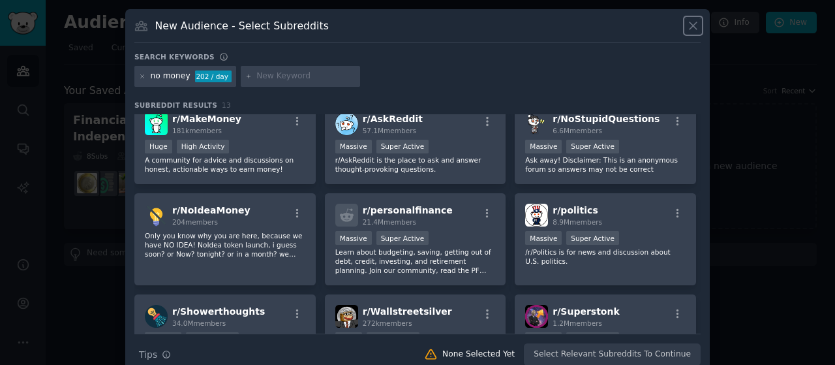
click at [691, 23] on icon at bounding box center [693, 26] width 14 height 14
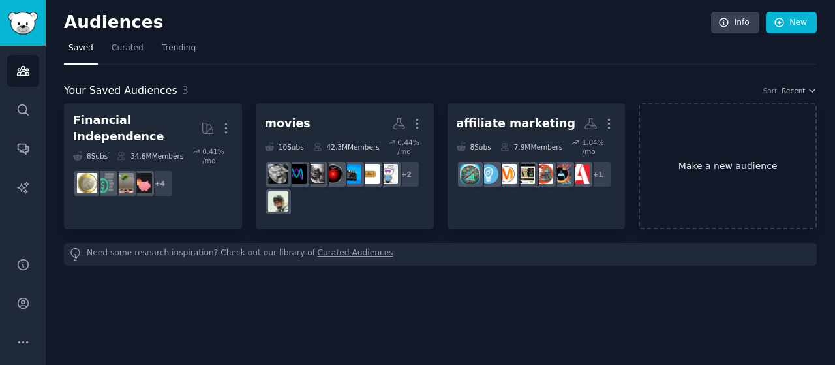
click at [711, 183] on link "Make a new audience" at bounding box center [727, 166] width 178 height 126
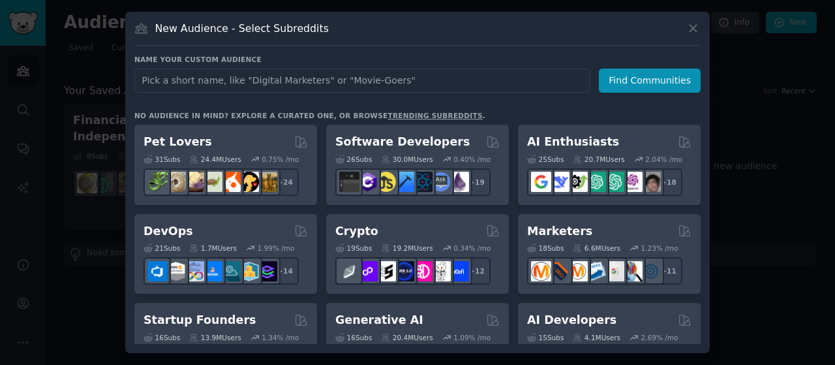
click at [438, 81] on input "text" at bounding box center [361, 80] width 455 height 24
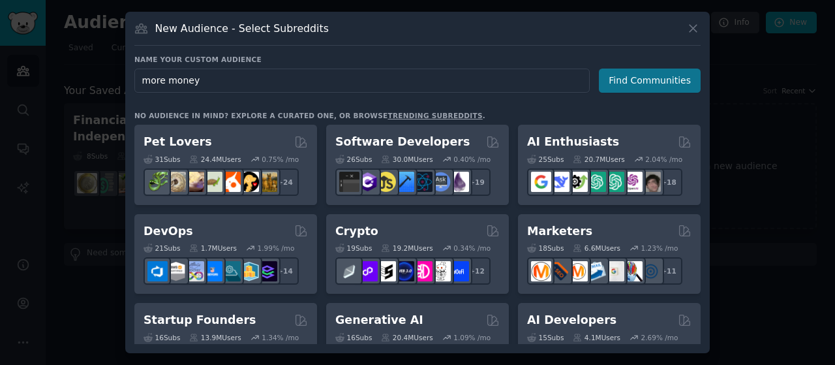
type input "more money"
click at [633, 77] on button "Find Communities" at bounding box center [650, 80] width 102 height 24
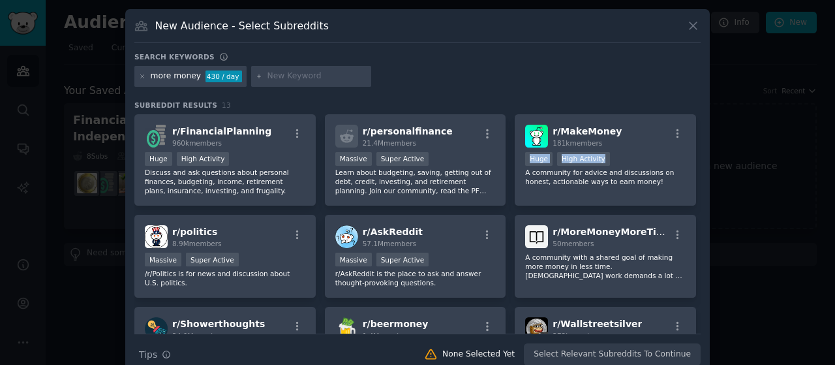
drag, startPoint x: 698, startPoint y: 138, endPoint x: 693, endPoint y: 147, distance: 11.1
click at [693, 147] on div "r/ FinancialPlanning 960k members Huge High Activity Discuss and ask questions …" at bounding box center [417, 223] width 566 height 219
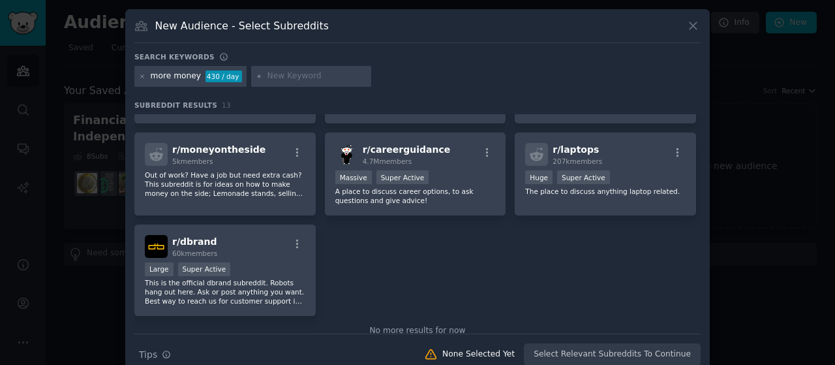
scroll to position [303, 0]
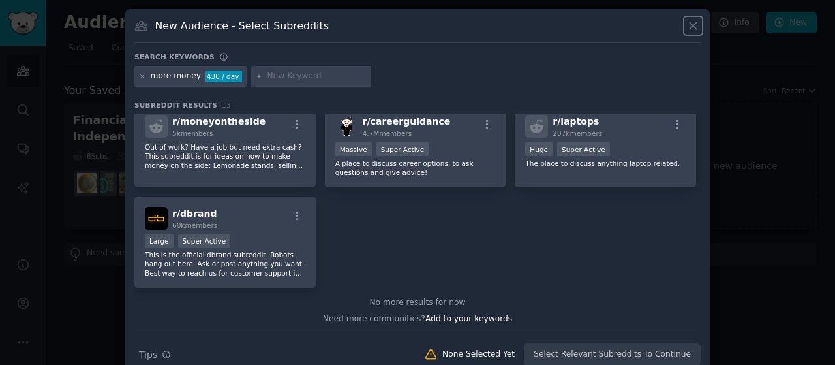
click at [689, 22] on icon at bounding box center [692, 25] width 7 height 7
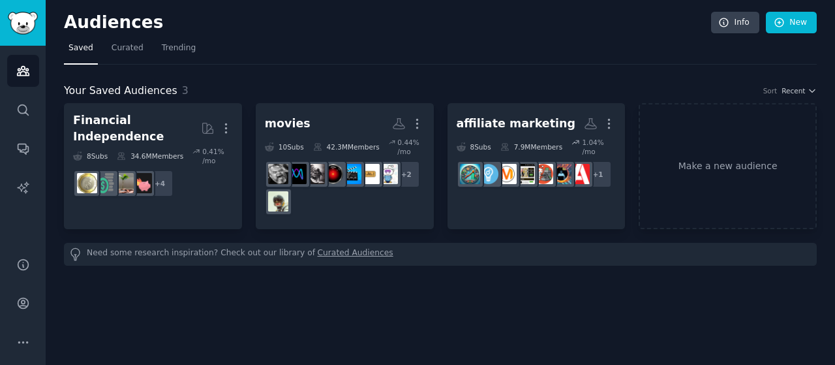
click at [72, 320] on div "Audiences Info New Saved Curated Trending Your Saved Audiences 3 Sort Recent Fi…" at bounding box center [440, 182] width 789 height 365
click at [723, 162] on link "Make a new audience" at bounding box center [727, 166] width 178 height 126
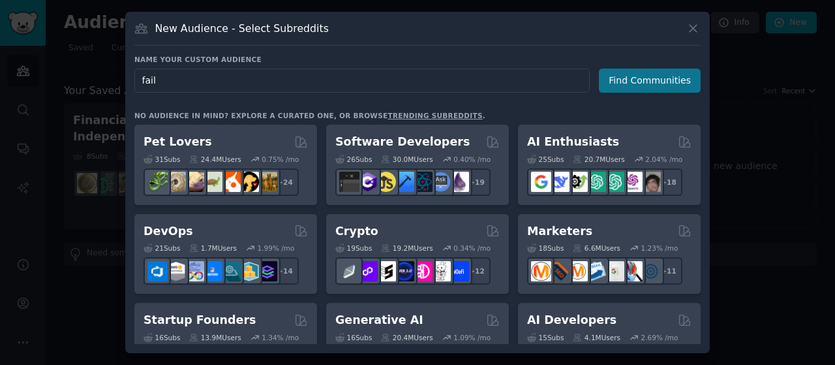
type input "fail"
click at [662, 78] on button "Find Communities" at bounding box center [650, 80] width 102 height 24
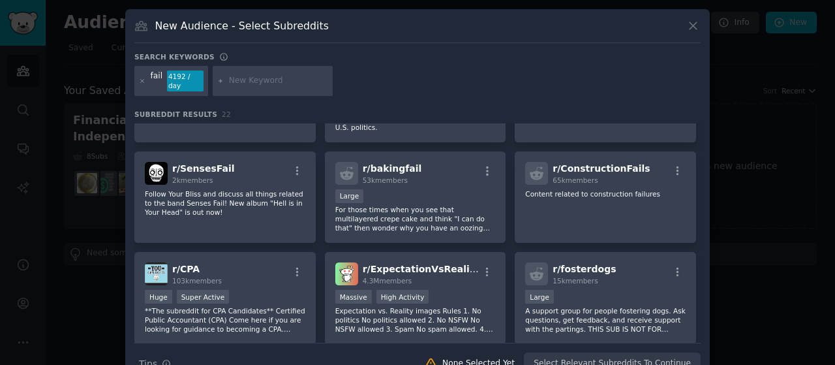
scroll to position [247, 0]
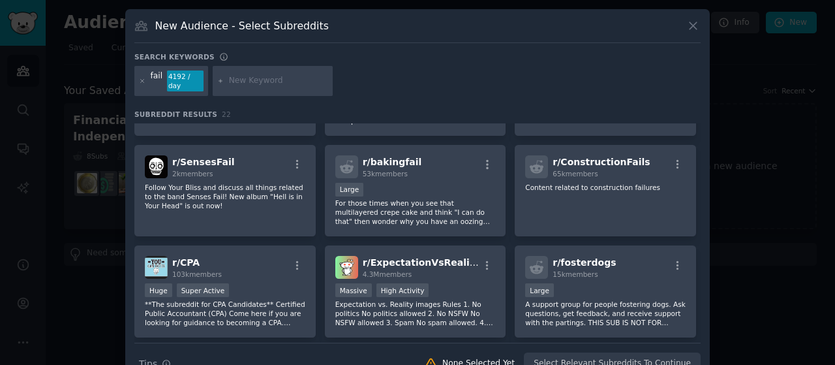
drag, startPoint x: 699, startPoint y: 253, endPoint x: 699, endPoint y: 262, distance: 8.5
click at [699, 262] on div "New Audience - Select Subreddits Search keywords fail 4192 / day Subreddit Resu…" at bounding box center [417, 196] width 584 height 375
click at [699, 258] on div "New Audience - Select Subreddits Search keywords fail 4192 / day Subreddit Resu…" at bounding box center [417, 196] width 584 height 375
drag, startPoint x: 699, startPoint y: 258, endPoint x: 696, endPoint y: 269, distance: 10.8
click at [696, 269] on div "New Audience - Select Subreddits Search keywords fail 4192 / day Subreddit Resu…" at bounding box center [417, 196] width 584 height 375
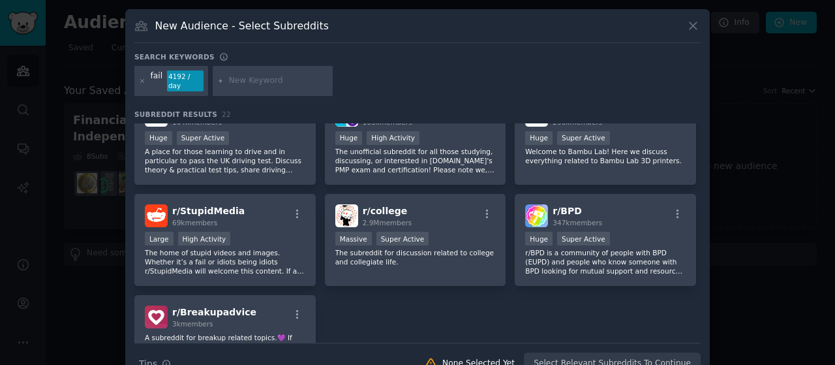
scroll to position [506, 0]
